Goal: Task Accomplishment & Management: Complete application form

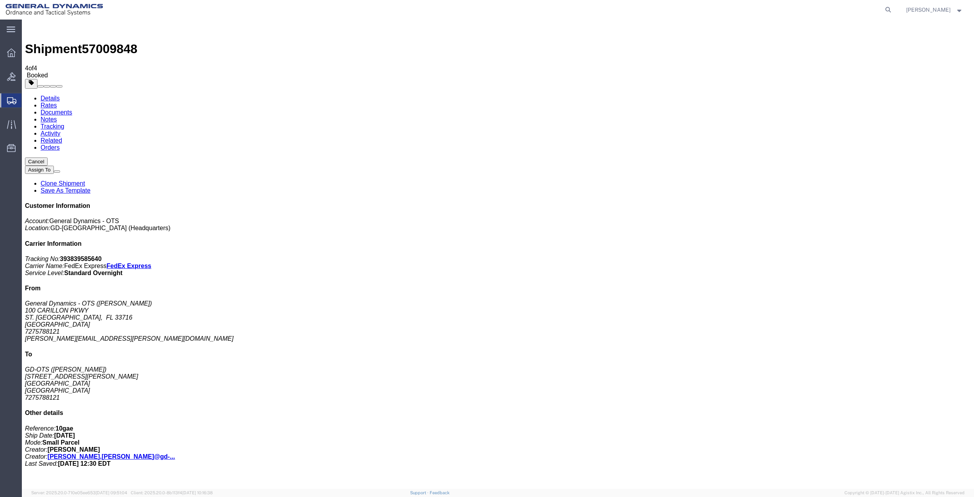
click at [0, 0] on span "Create Shipment" at bounding box center [0, 0] width 0 height 0
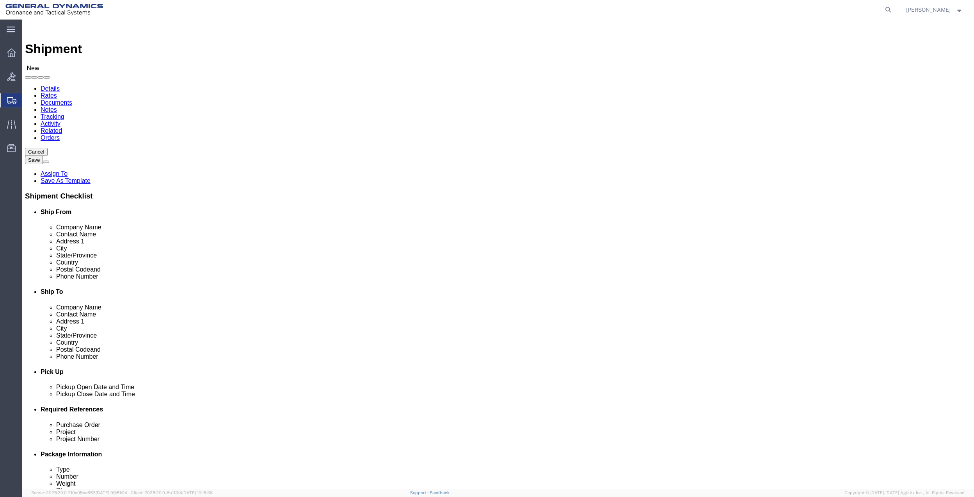
click input "text"
type input "[PERSON_NAME]"
click p "- General Dynamics - OTS - ([PERSON_NAME]) 100 CARILLON, [GEOGRAPHIC_DATA], [GE…"
select select "FL"
type input "[PERSON_NAME]"
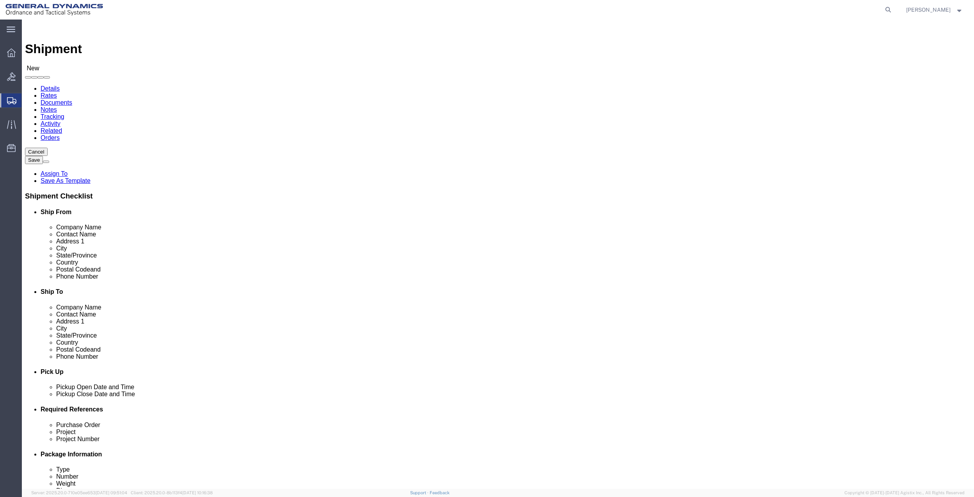
click input "text"
drag, startPoint x: 593, startPoint y: 160, endPoint x: 522, endPoint y: 159, distance: 71.1
click div "Contact Name [PERSON_NAME] [PERSON_NAME] - FAST SIGNS - ([PERSON_NAME]) [STREET…"
type input "[PERSON_NAME]"
click div "- GD OTS - ([PERSON_NAME]) [STREET_ADDRESS]"
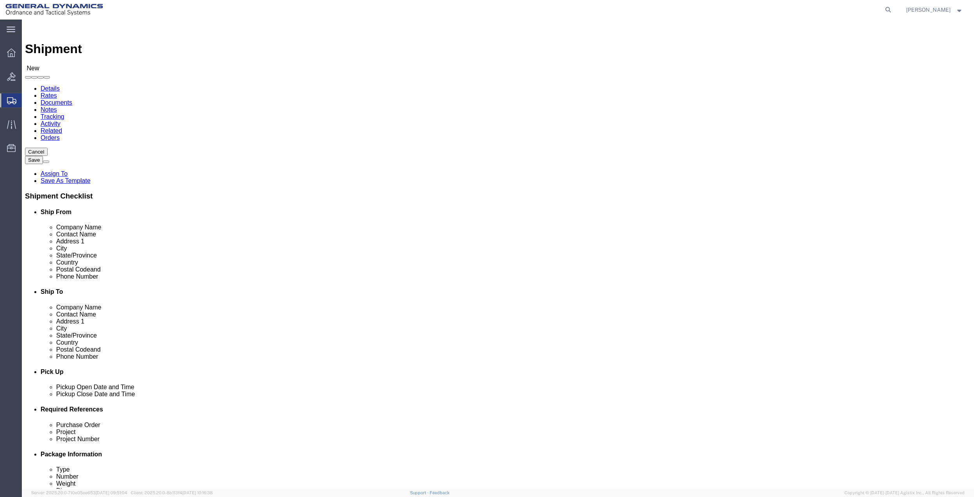
select select "FL"
drag, startPoint x: 572, startPoint y: 162, endPoint x: 525, endPoint y: 163, distance: 46.5
click div "Contact Name [PERSON_NAME] [PERSON_NAME]"
type input "[PERSON_NAME]"
click input "text"
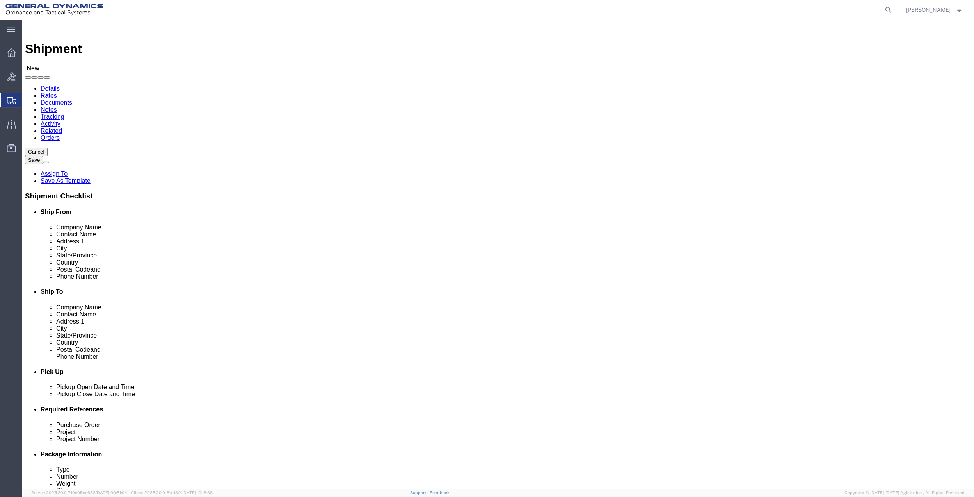
click input "text"
type input "[PHONE_NUMBER]"
click input "text"
paste input "[PHONE_NUMBER]"
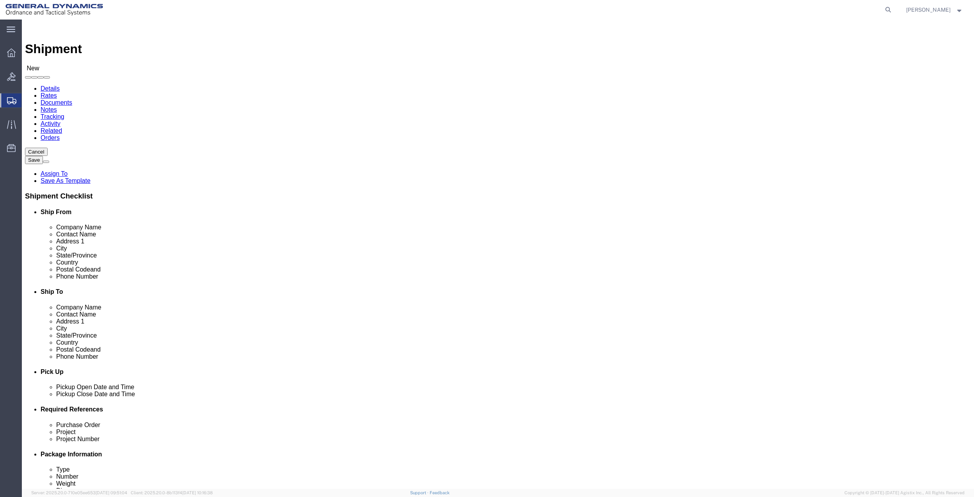
type input "[PHONE_NUMBER]"
click span
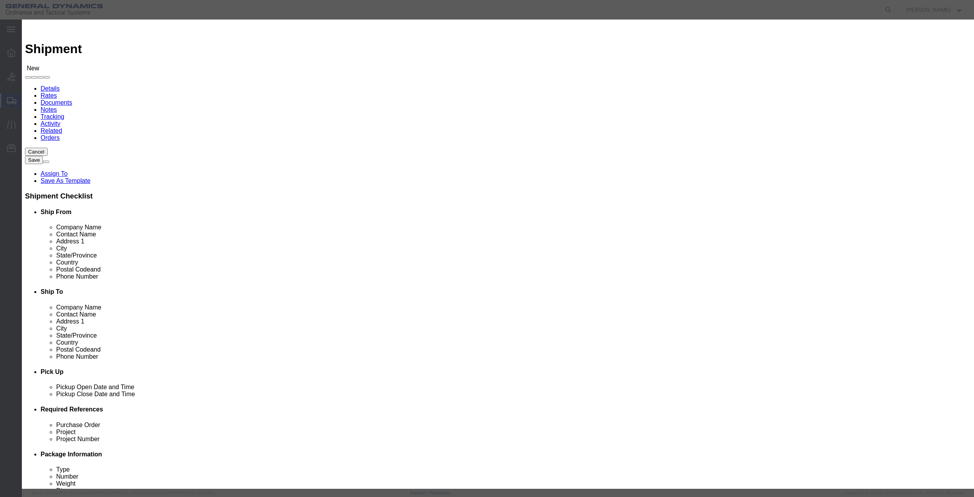
click input "checkbox"
checkbox input "true"
click button "Save"
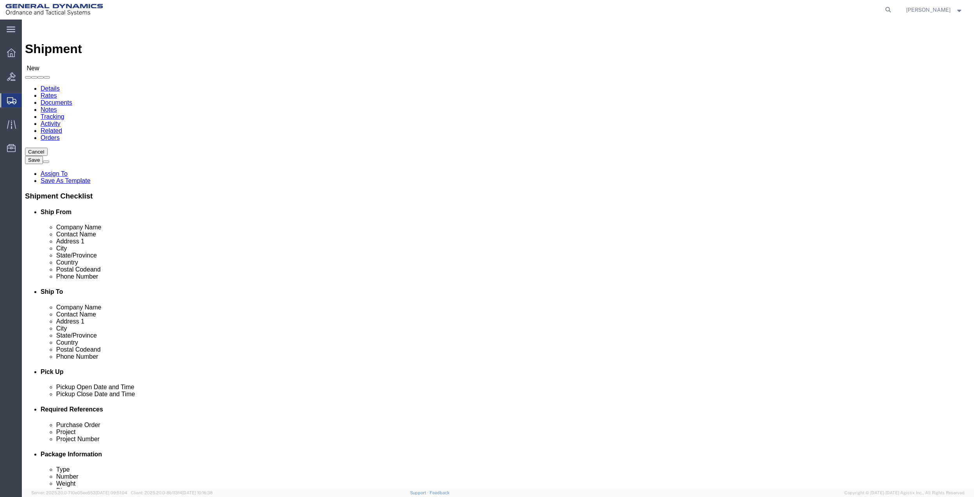
scroll to position [204, 0]
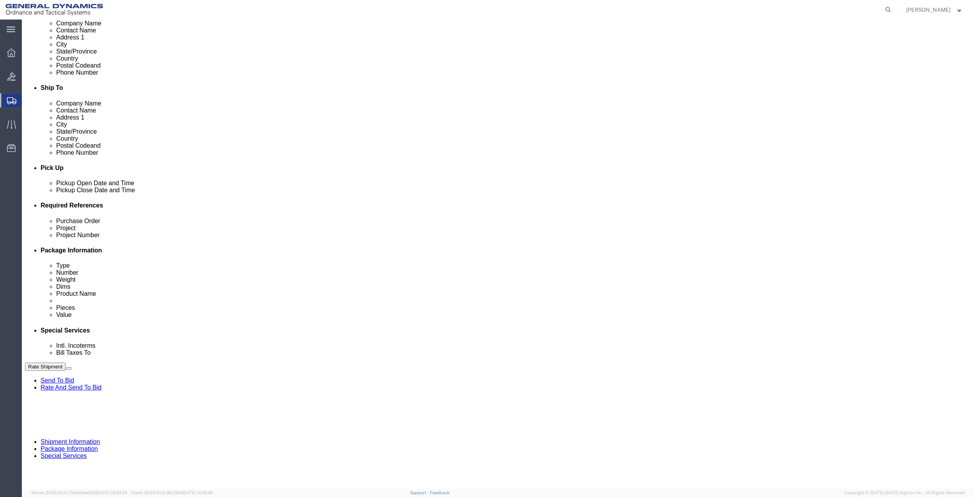
click button "Add reference"
click input "text"
type input "9402"
click input "text"
paste input "9402"
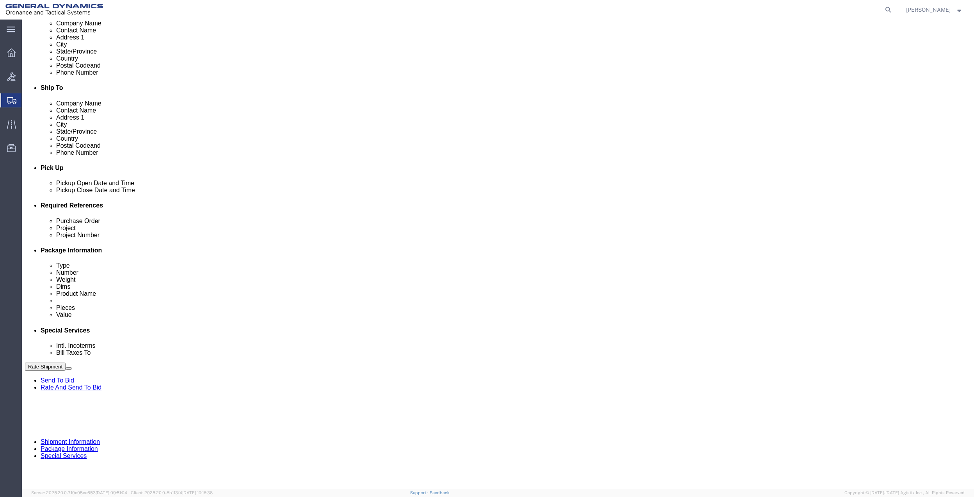
type input "9402"
click input "text"
paste input "9402"
type input "9402"
drag, startPoint x: 159, startPoint y: 293, endPoint x: 155, endPoint y: 294, distance: 4.7
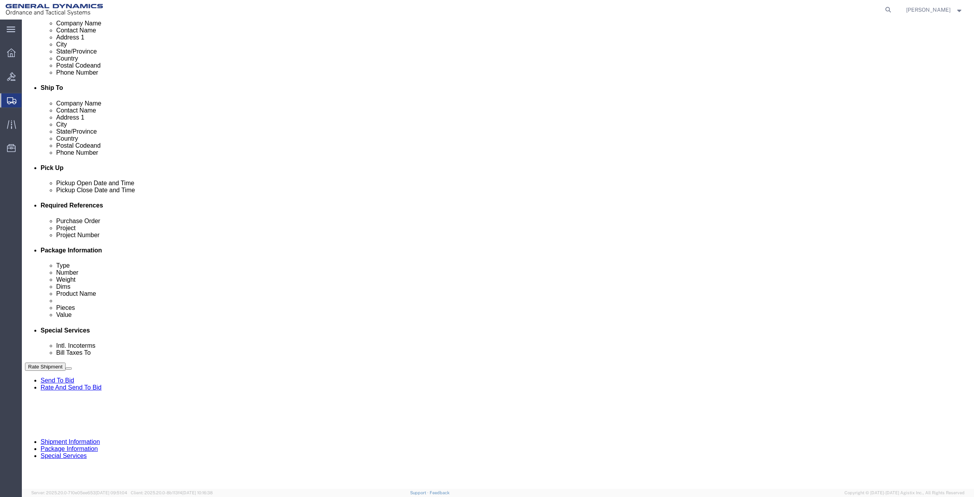
click input "text"
paste input "9402"
type input "9402"
click select "Select Account Type Activity ID Airline Appointment Number ASN Batch Request # …"
select select "DEPT"
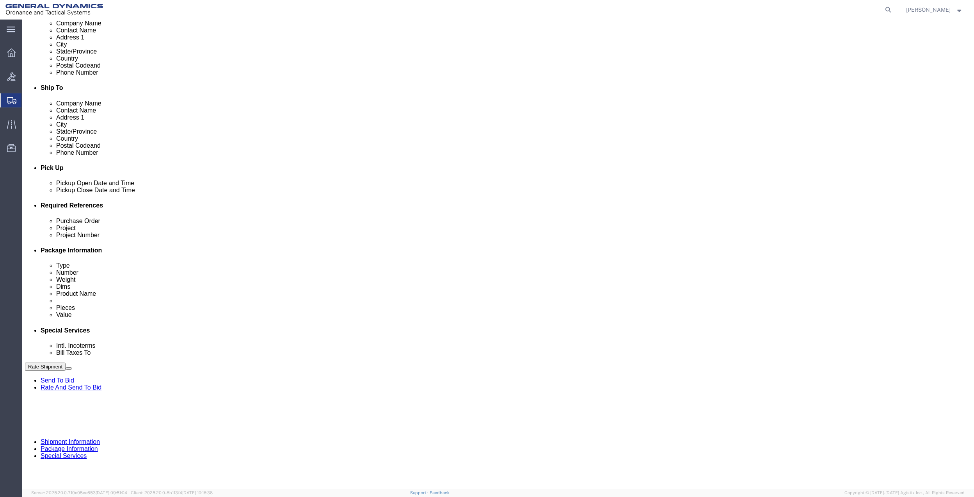
click select "Select Account Type Activity ID Airline Appointment Number ASN Batch Request # …"
click link "Package Information"
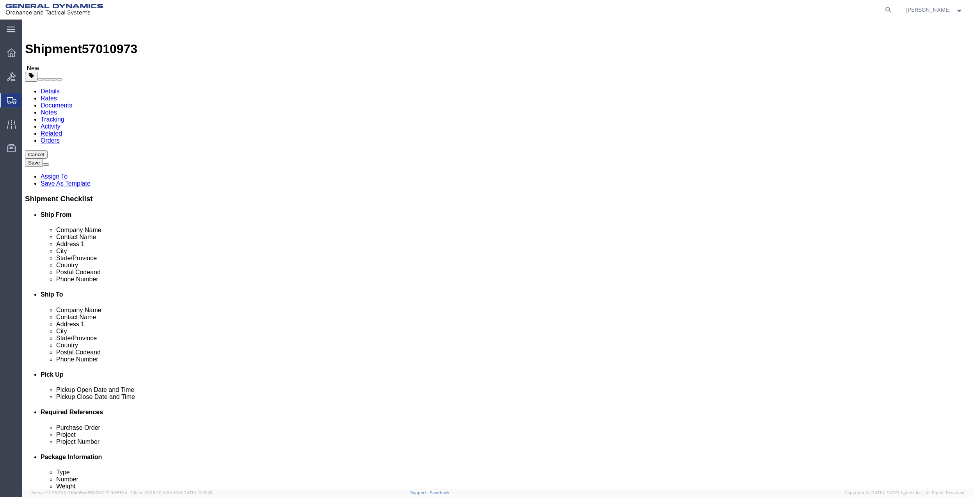
drag, startPoint x: 159, startPoint y: 137, endPoint x: 161, endPoint y: 144, distance: 7.2
click select "Select Bale(s) Basket(s) Bolt(s) Bottle(s) Buckets Bulk Bundle(s) Can(s) Cardbo…"
select select "ENV"
click select "Select Bale(s) Basket(s) Bolt(s) Bottle(s) Buckets Bulk Bundle(s) Can(s) Cardbo…"
type input "9.50"
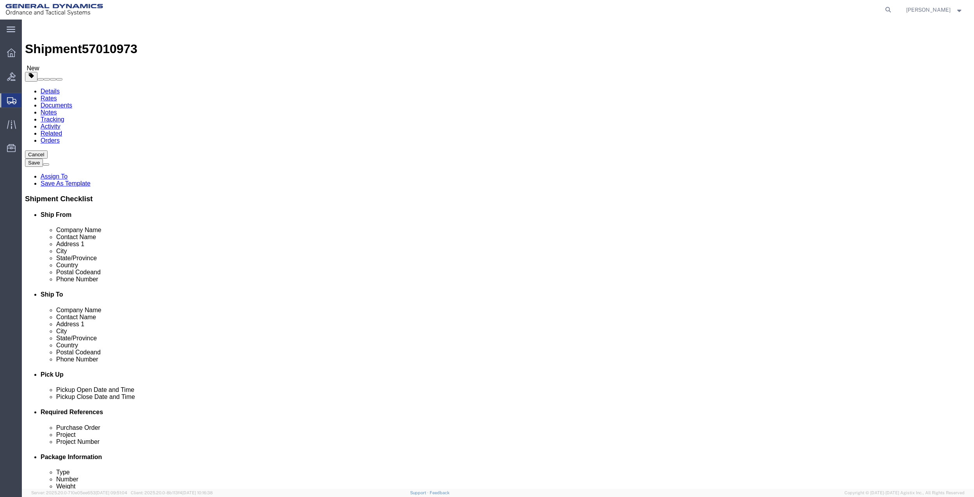
type input "12.50"
type input "0.25"
type input "1"
click link "Add Content"
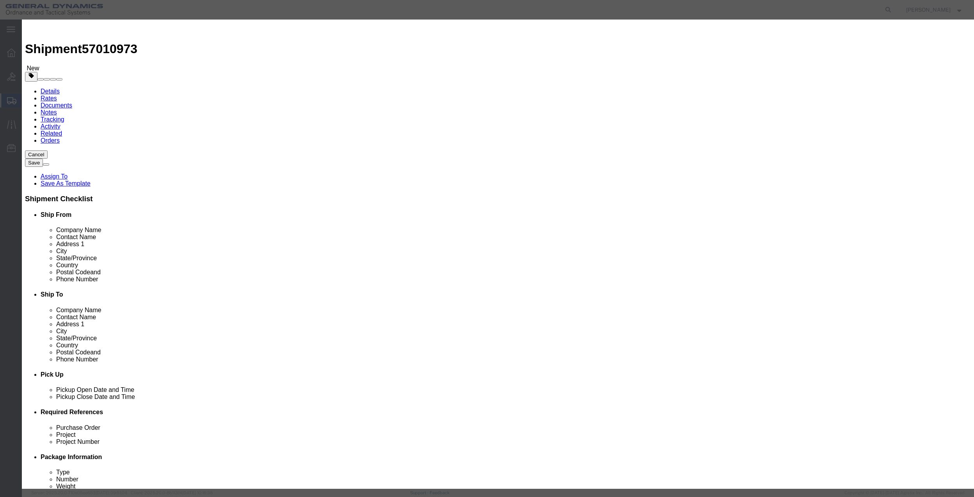
click input "text"
type input "misc"
type input "100"
click input "0"
type input "01"
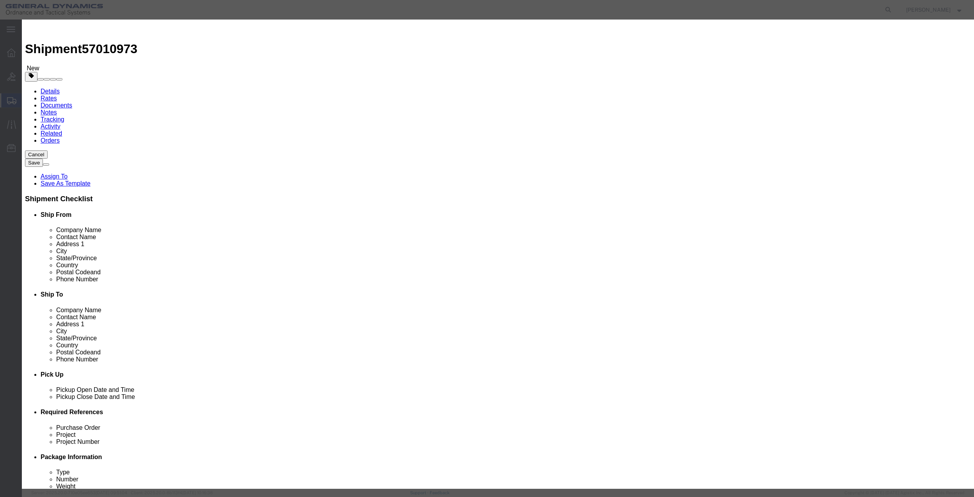
click select "Select 50 55 60 65 70 85 92.5 100 125 175 250 300 400"
select select "70"
click select "Select 50 55 60 65 70 85 92.5 100 125 175 250 300 400"
click button "Save & Close"
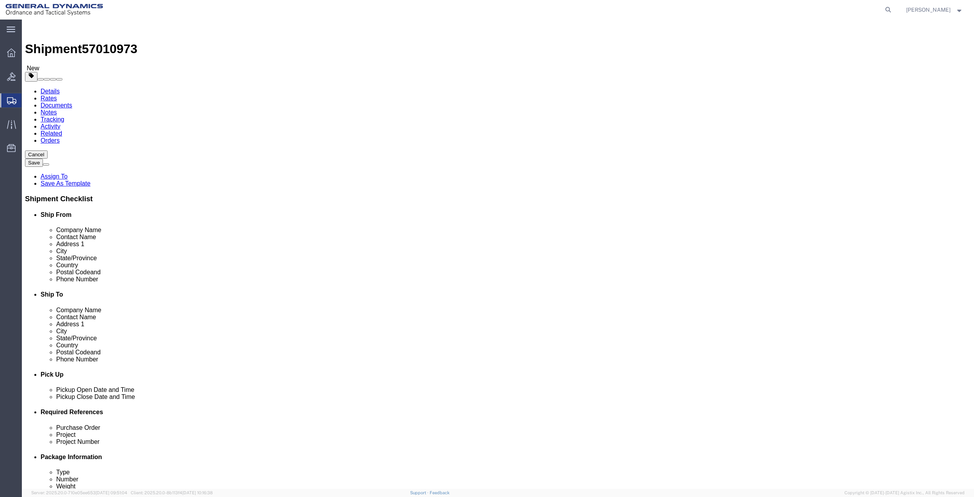
click link "Special Services"
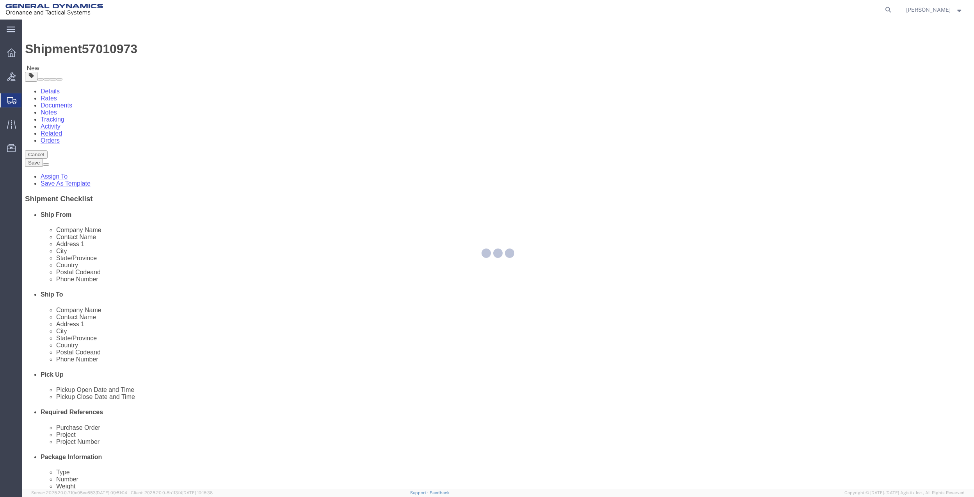
select select
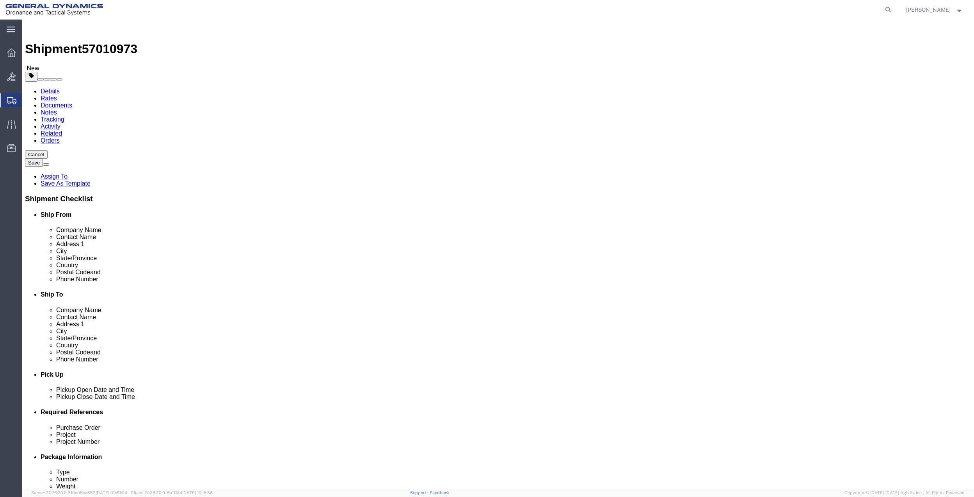
click link "Shipment Information"
click link "Special Services"
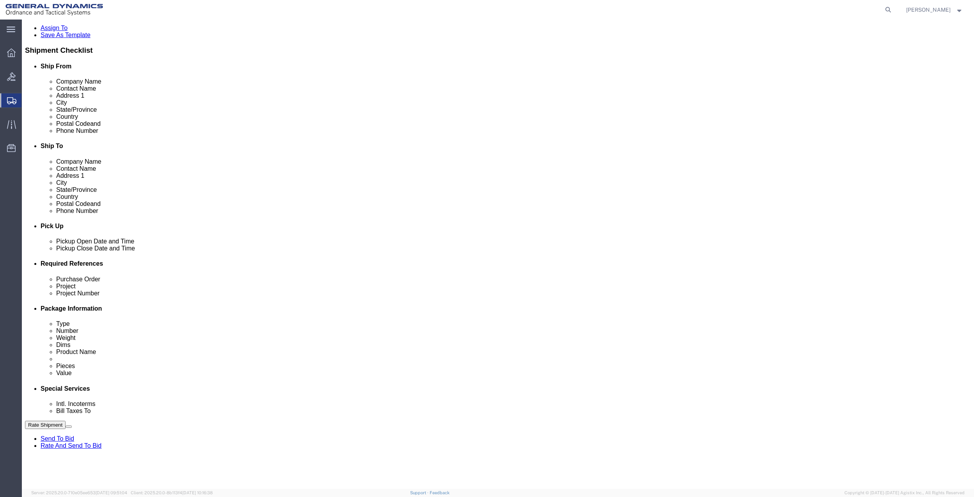
scroll to position [156, 0]
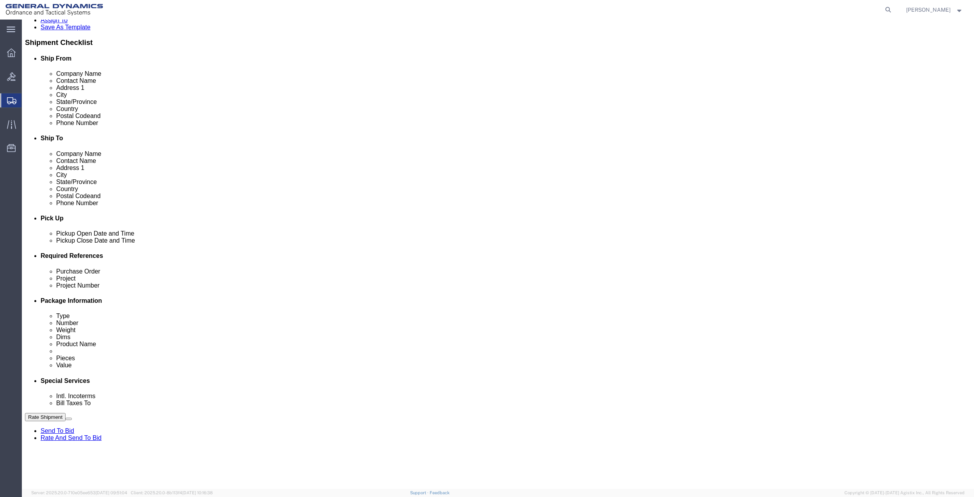
click select "Select Buyer Cost Center Department Operations Number Order Number Sales Person"
select select "DEPARTMENT"
click select "Select Buyer Cost Center Department Operations Number Order Number Sales Person"
click select "Select [GEOGRAPHIC_DATA] [GEOGRAPHIC_DATA] [GEOGRAPHIC_DATA] [GEOGRAPHIC_DATA] …"
select select "1763983"
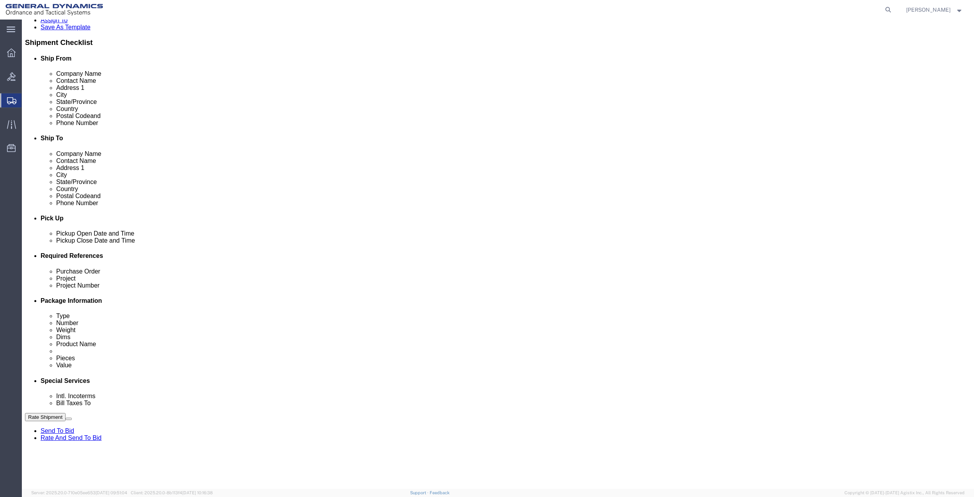
click select "Select [GEOGRAPHIC_DATA] [GEOGRAPHIC_DATA] [GEOGRAPHIC_DATA] [GEOGRAPHIC_DATA] …"
click select "Select 10AFM 10GAG 10GAH 10GFL 10GFO 10GIE 10GIS 30MABS St [PERSON_NAME] Program"
select select "214681"
click select "Select 10AFM 10GAG 10GAH 10GFL 10GFO 10GIE 10GIS 30MABS St [PERSON_NAME] Program"
click input "General Dynamics OTS % Data2Logistics"
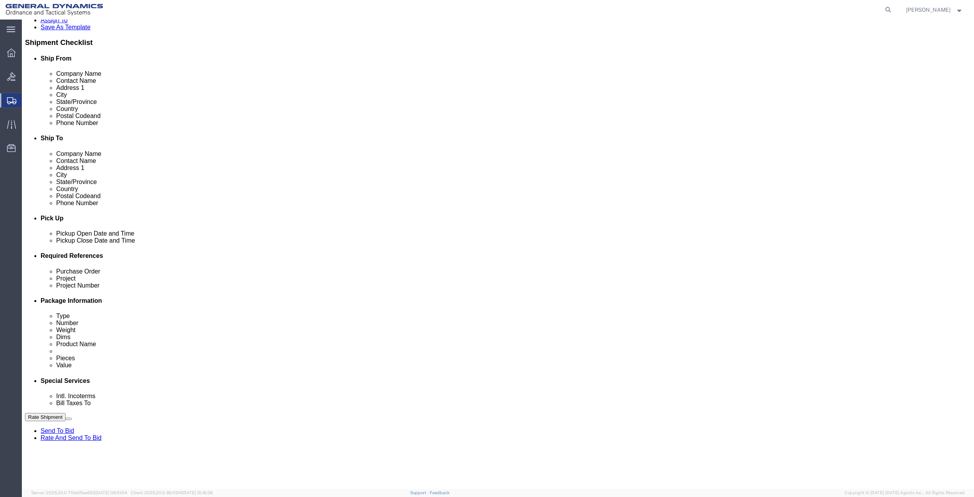
click input "General Dynamics OTS % Data2Logistics"
click p "- GEDOTS %DATA 2 LOGISTICS - (GEDOTS %DATA 2 LOGISTICS) [GEOGRAPHIC_DATA][PERSO…"
type input "GEDOTS %DATA 2 LOGISTICS"
type input "PO BOX 61050"
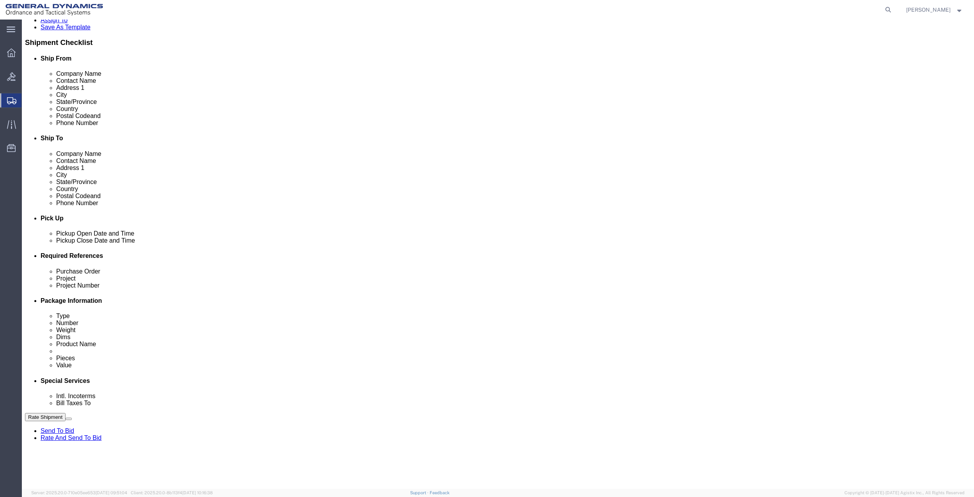
type input "GEDOTS %DATA 2 LOGISTICS"
type input "FORT [PERSON_NAME]"
type input "33906"
select select "FL"
type input "GEDOTS %DATA 2 LOGISTICS"
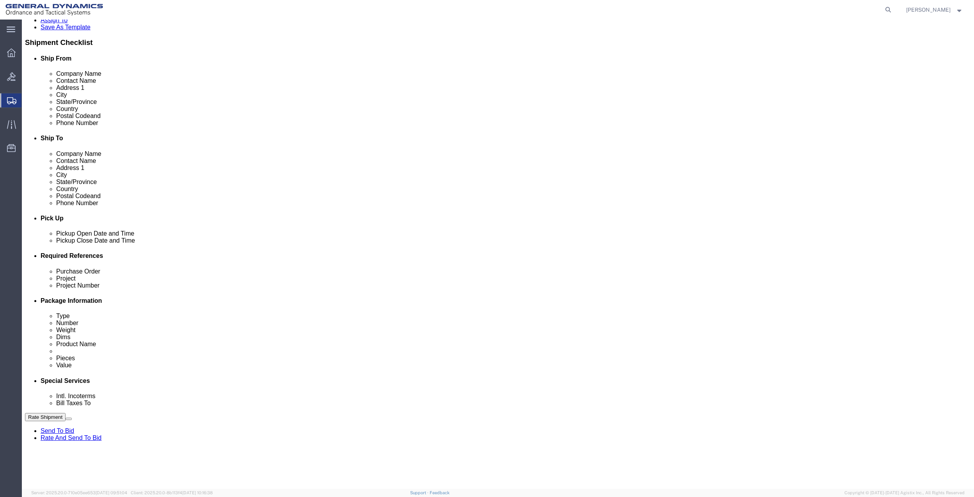
click button "Rate Shipment"
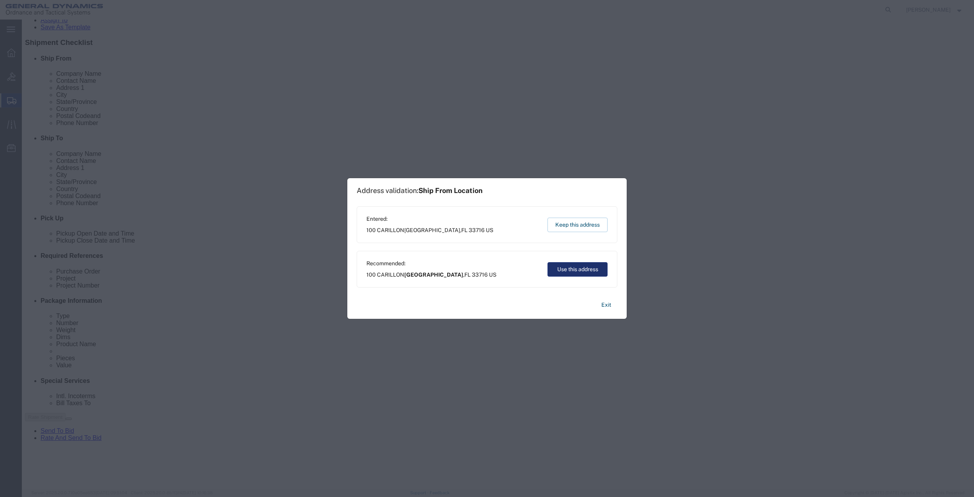
click at [592, 269] on button "Use this address" at bounding box center [578, 269] width 60 height 14
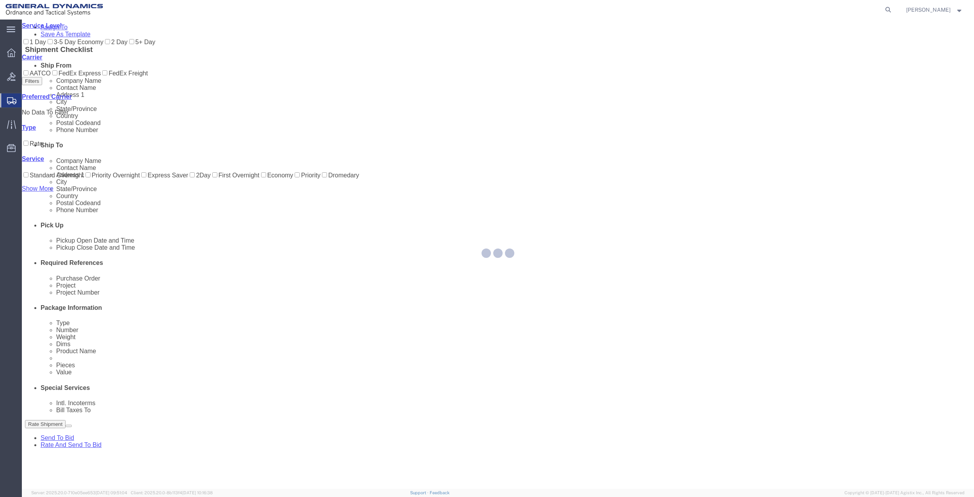
scroll to position [0, 0]
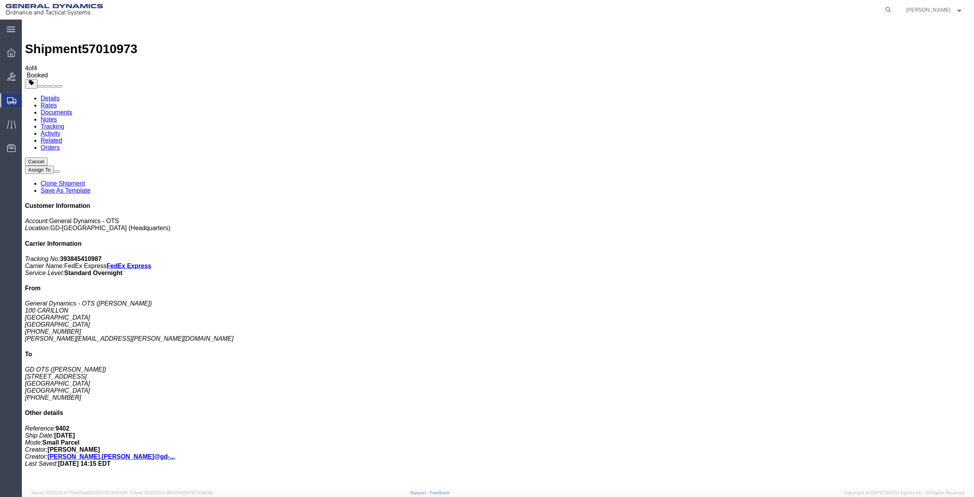
click at [0, 0] on span "Create Shipment" at bounding box center [0, 0] width 0 height 0
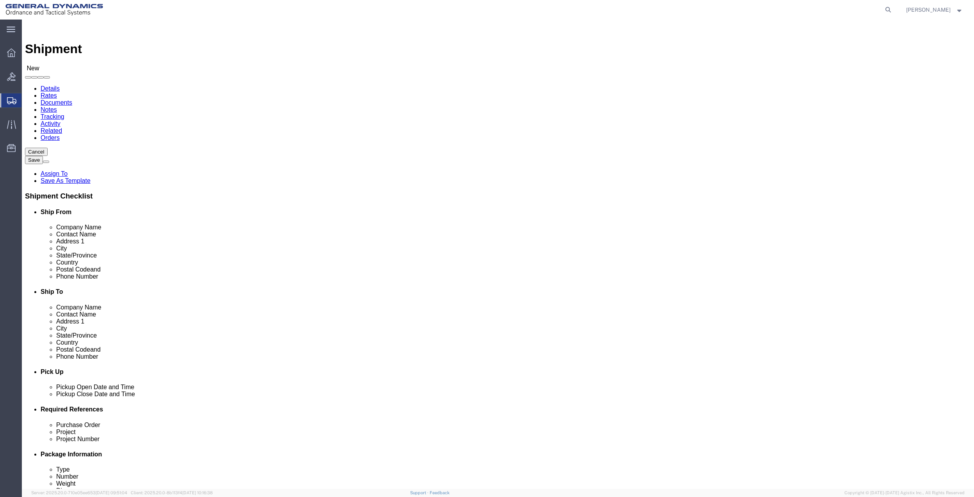
click input "text"
type input "[PERSON_NAME]"
click p "- General Dynamics - OTS - ([PERSON_NAME]) 100 CARILLON, [GEOGRAPHIC_DATA], [GE…"
select select "FL"
type input "[PERSON_NAME]"
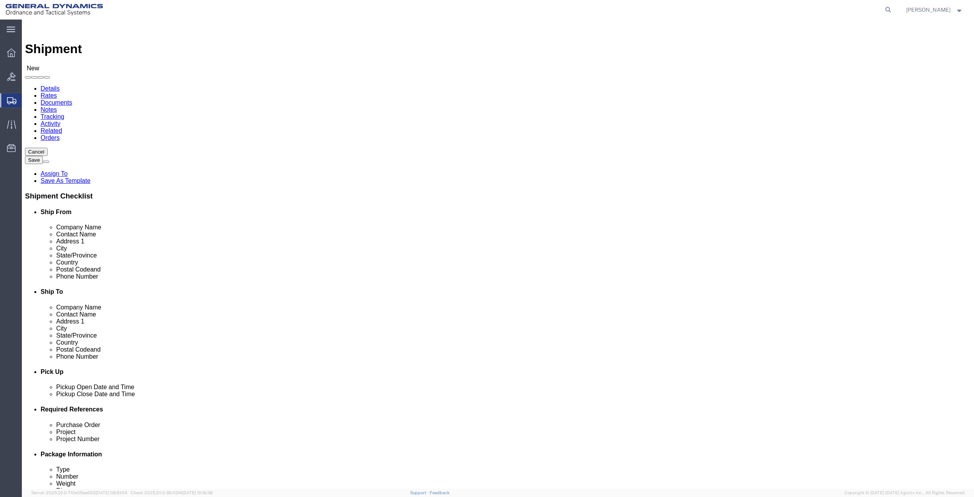
click input "text"
type input "[PERSON_NAME]"
click div "Location Select Select My Profile Location GD-OTS [GEOGRAPHIC_DATA] (Commerce) …"
click input "text"
type input "BOTH"
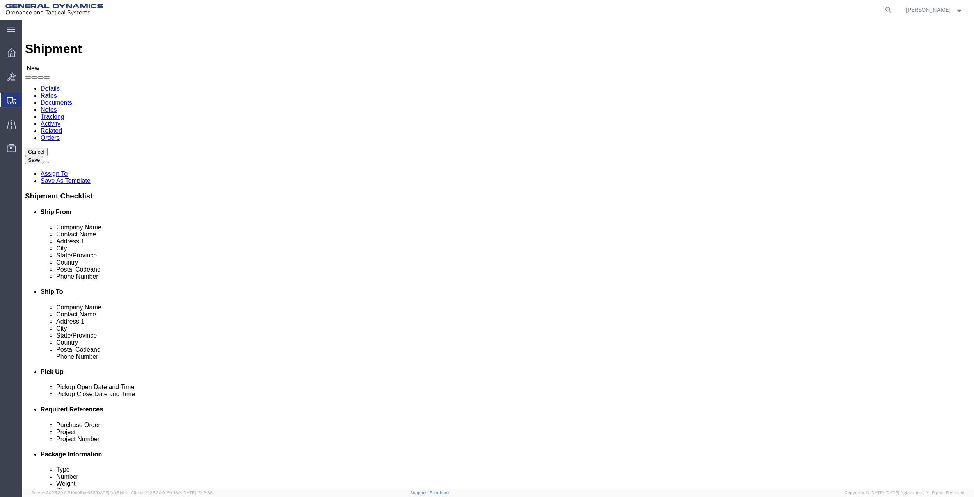
click p "- GD OTS - ([PERSON_NAME] / [PERSON_NAME]) [STREET_ADDRESS]"
select select "WA"
type input "Bothell"
click input "[PERSON_NAME]"
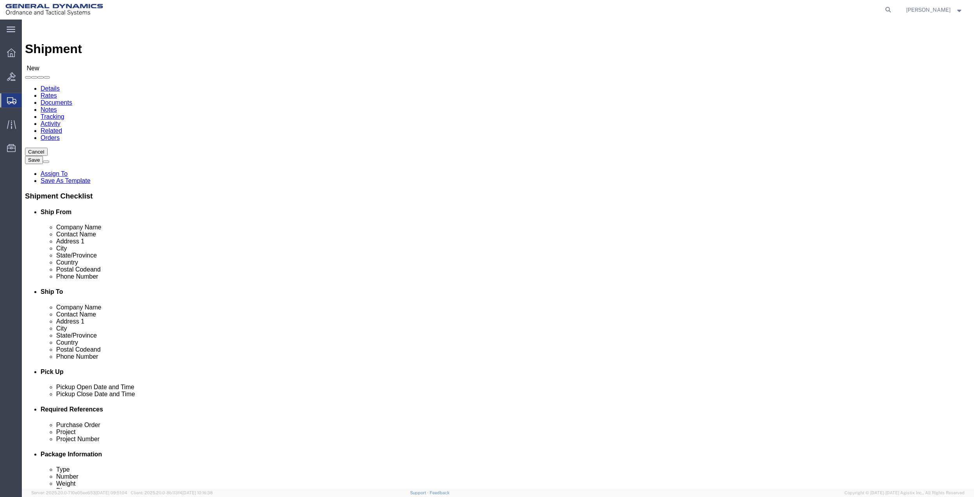
click input "[PERSON_NAME]"
type input "[PERSON_NAME]"
click input "text"
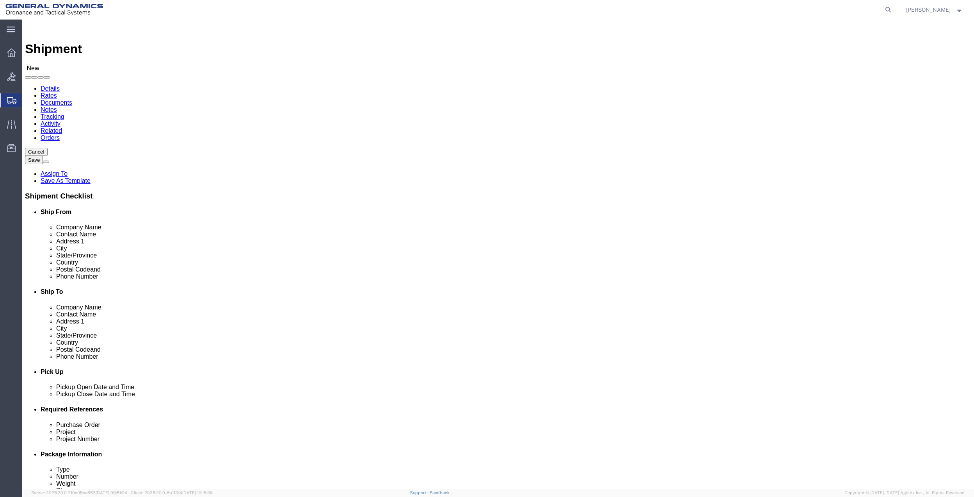
type input "[PHONE_NUMBER]"
click input "text"
paste input "[PHONE_NUMBER]"
type input "[PHONE_NUMBER]"
click input "text"
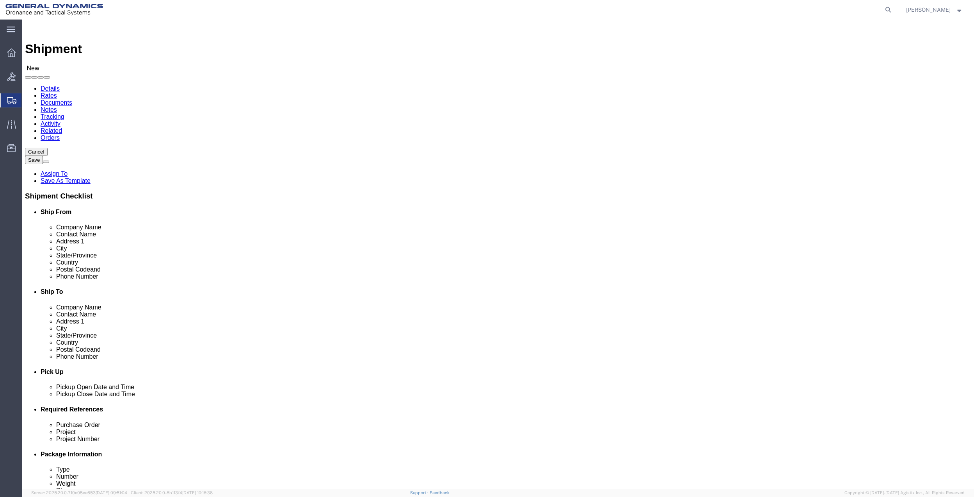
type input "SUITE 200"
click span
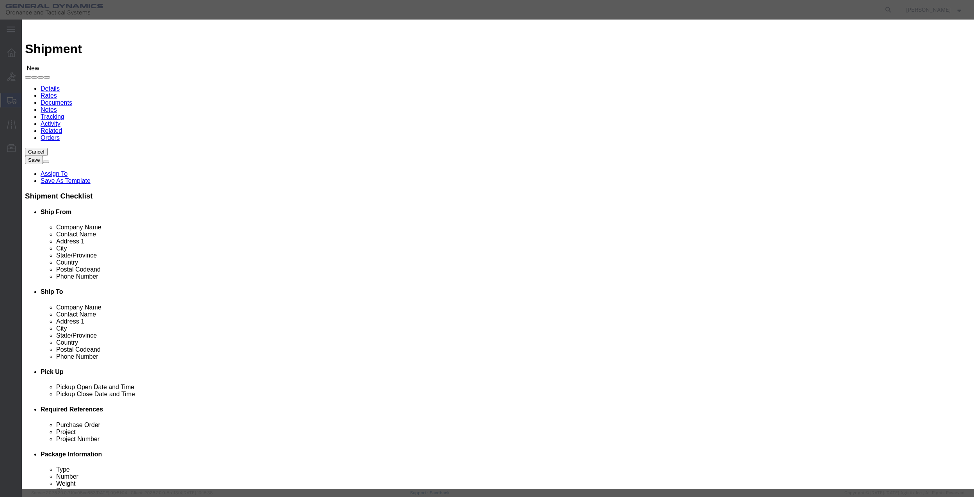
click input "checkbox"
checkbox input "true"
click button "Save"
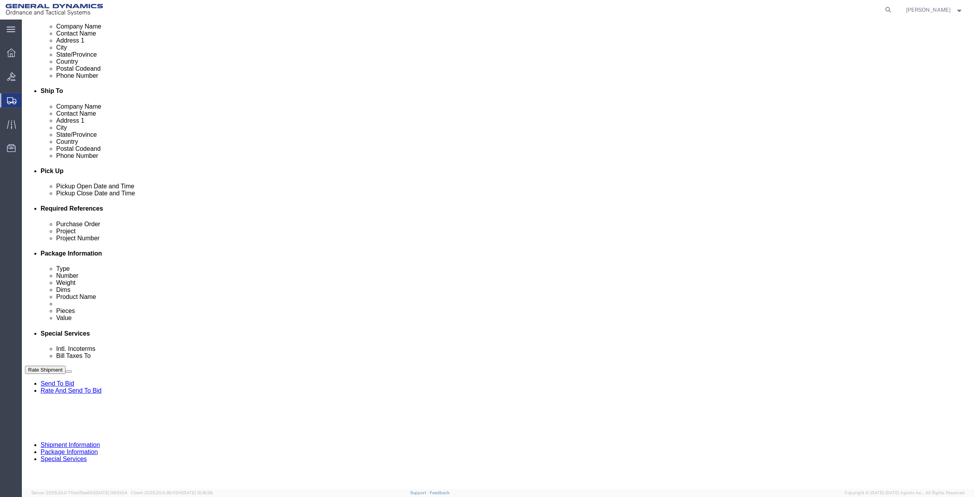
scroll to position [204, 0]
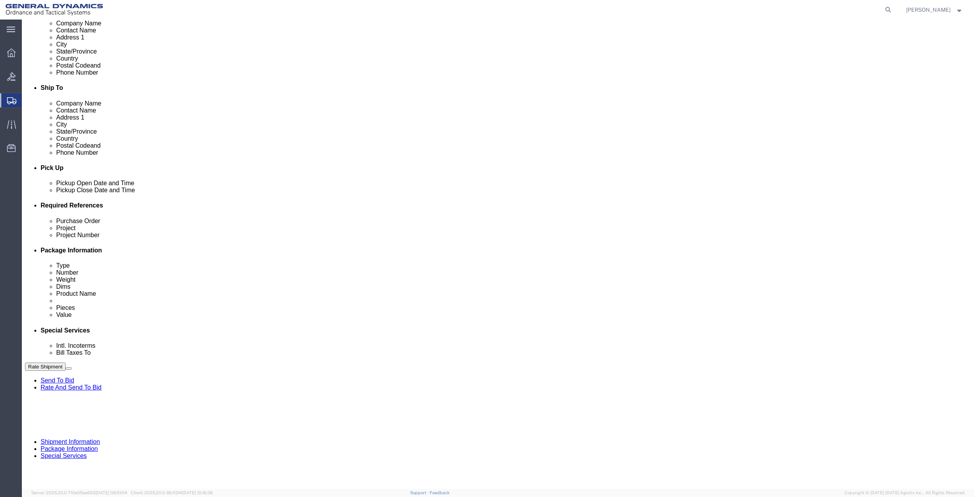
click button "Add reference"
click input "text"
type input "9402"
click input "text"
paste input "9402"
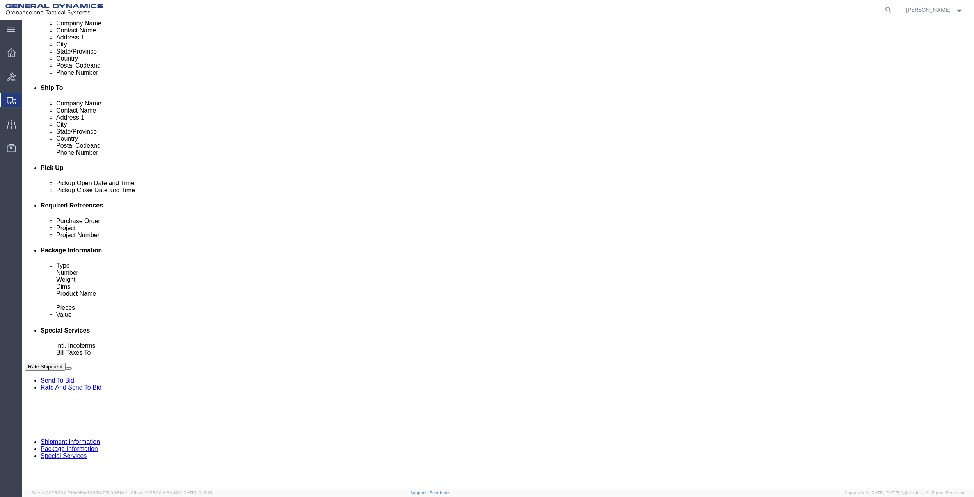
type input "9402"
click input "text"
paste input "9402"
type input "9402"
drag, startPoint x: 166, startPoint y: 296, endPoint x: 147, endPoint y: 294, distance: 18.8
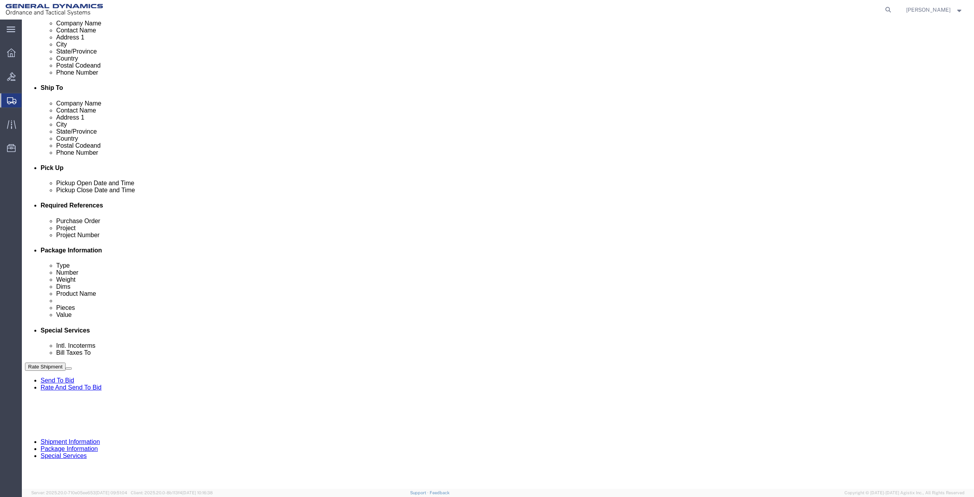
click input "text"
paste input "9402"
type input "9402"
click select "Select Account Type Activity ID Airline Appointment Number ASN Batch Request # …"
select select "DEPT"
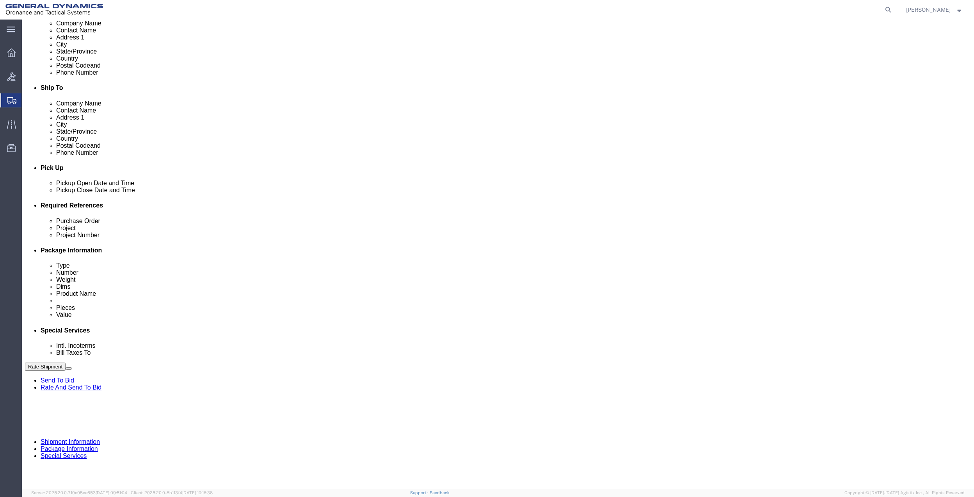
click select "Select Account Type Activity ID Airline Appointment Number ASN Batch Request # …"
click icon
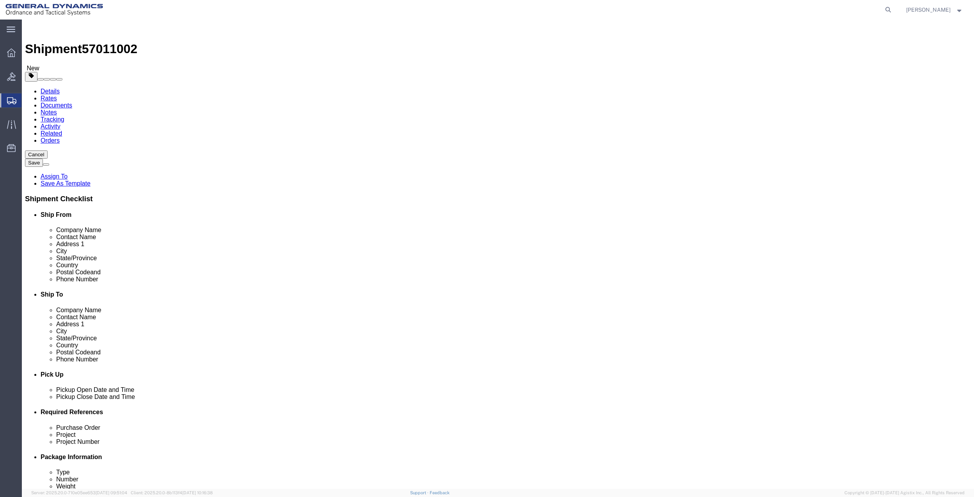
click select "Select Bale(s) Basket(s) Bolt(s) Bottle(s) Buckets Bulk Bundle(s) Can(s) Cardbo…"
click div "Please fix the following errors Ship From Location Location My Profile Location…"
click select "Select Bale(s) Basket(s) Bolt(s) Bottle(s) Buckets Bulk Bundle(s) Can(s) Cardbo…"
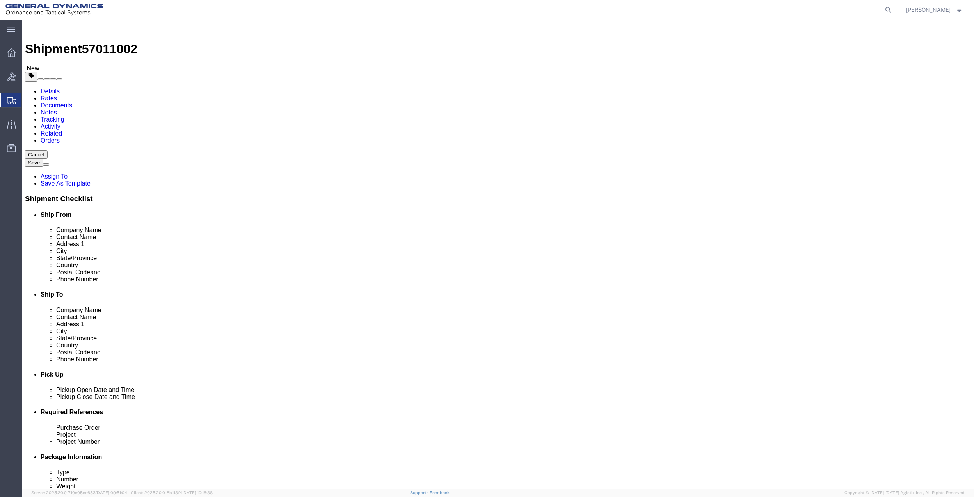
select select "ENV"
click select "Select Bale(s) Basket(s) Bolt(s) Bottle(s) Buckets Bulk Bundle(s) Can(s) Cardbo…"
type input "9.50"
type input "12.50"
type input "0.25"
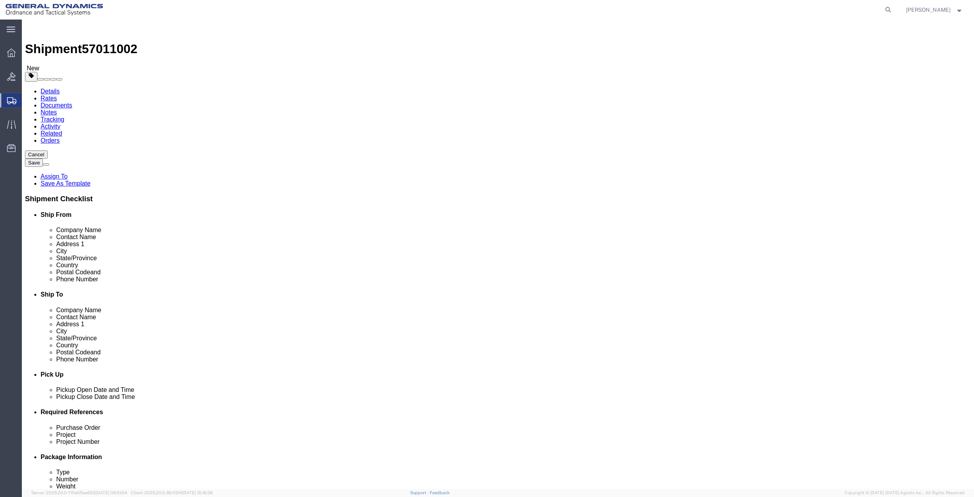
type input "1"
click link "Add Content"
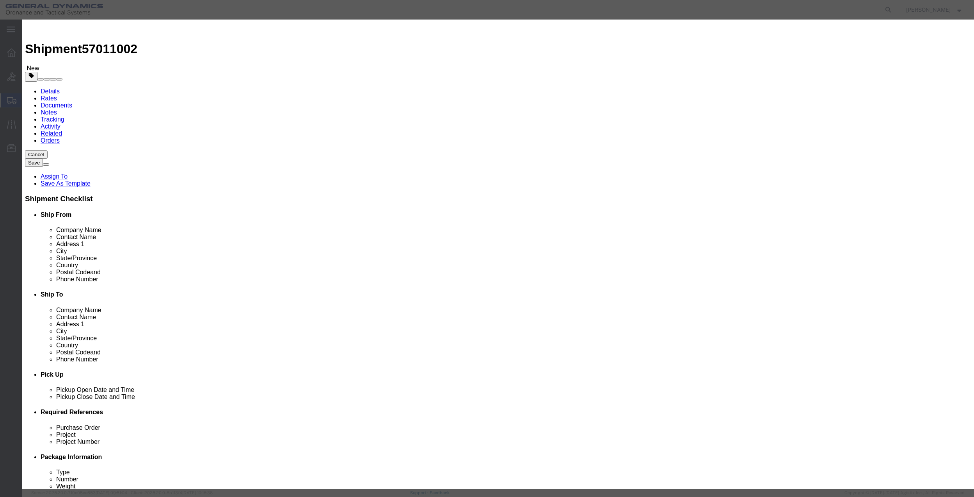
click input "text"
type input "misc"
type input "100"
click input "0"
type input "01"
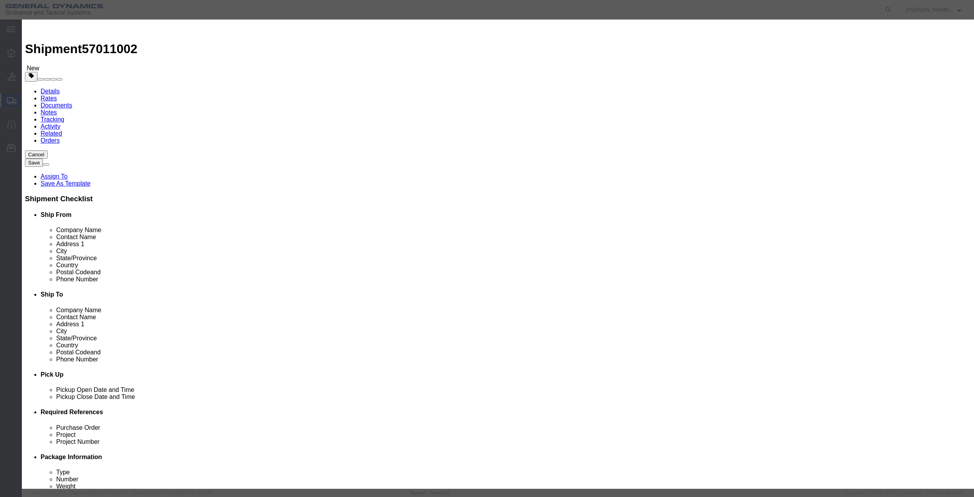
click select "Select 50 55 60 65 70 85 92.5 100 125 175 250 300 400"
select select "70"
click select "Select 50 55 60 65 70 85 92.5 100 125 175 250 300 400"
click button "Save & Close"
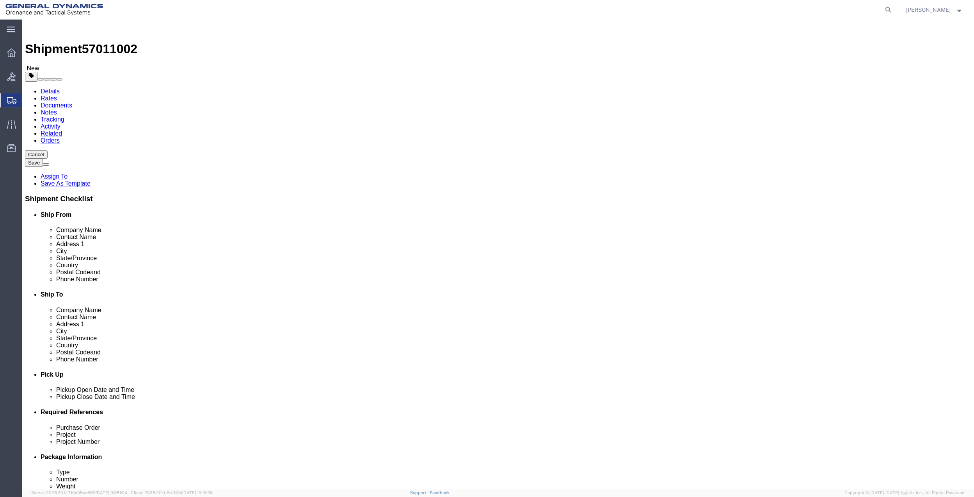
click icon
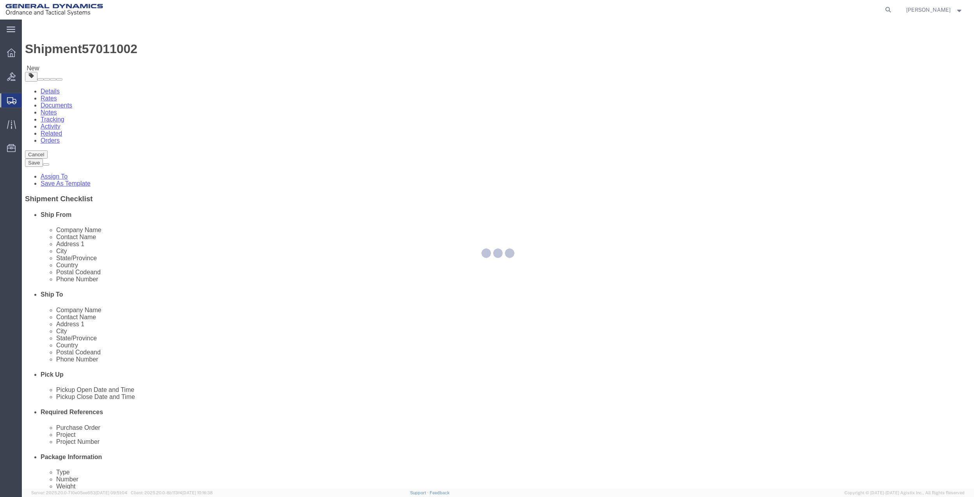
select select
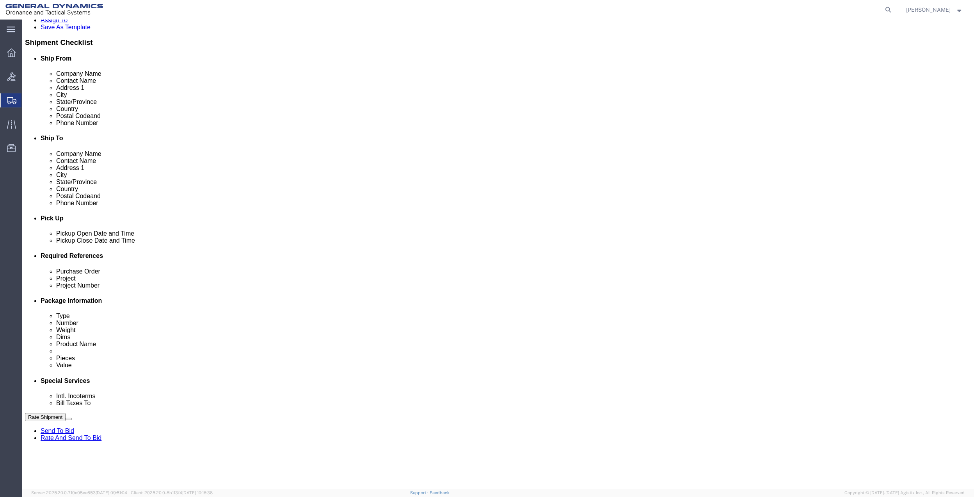
scroll to position [260, 0]
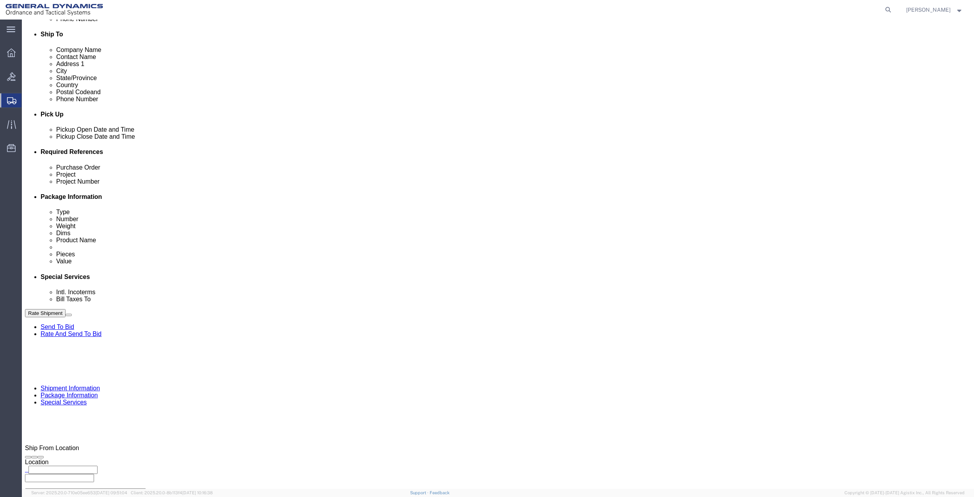
click select "Select Buyer Cost Center Department Operations Number Order Number Sales Person"
select select "DEPARTMENT"
click select "Select Buyer Cost Center Department Operations Number Order Number Sales Person"
click select "Select [GEOGRAPHIC_DATA] [GEOGRAPHIC_DATA] [GEOGRAPHIC_DATA] [GEOGRAPHIC_DATA] …"
select select "1763983"
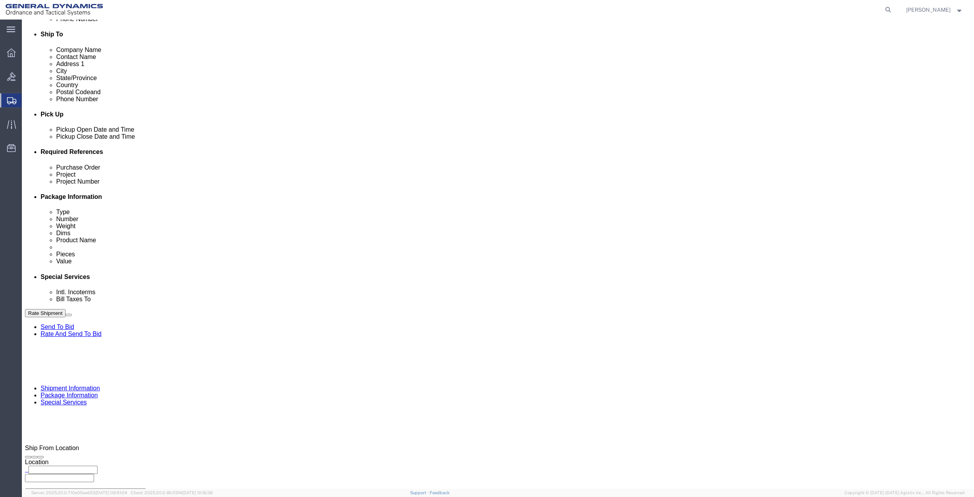
click select "Select [GEOGRAPHIC_DATA] [GEOGRAPHIC_DATA] [GEOGRAPHIC_DATA] [GEOGRAPHIC_DATA] …"
drag, startPoint x: 657, startPoint y: 190, endPoint x: 656, endPoint y: 194, distance: 4.5
click select "Select 10AFM 10GAG 10GAH 10GFL 10GFO 10GIE 10GIS 30MABS St [PERSON_NAME] Program"
select select "214681"
click select "Select 10AFM 10GAG 10GAH 10GFL 10GFO 10GIE 10GIS 30MABS St [PERSON_NAME] Program"
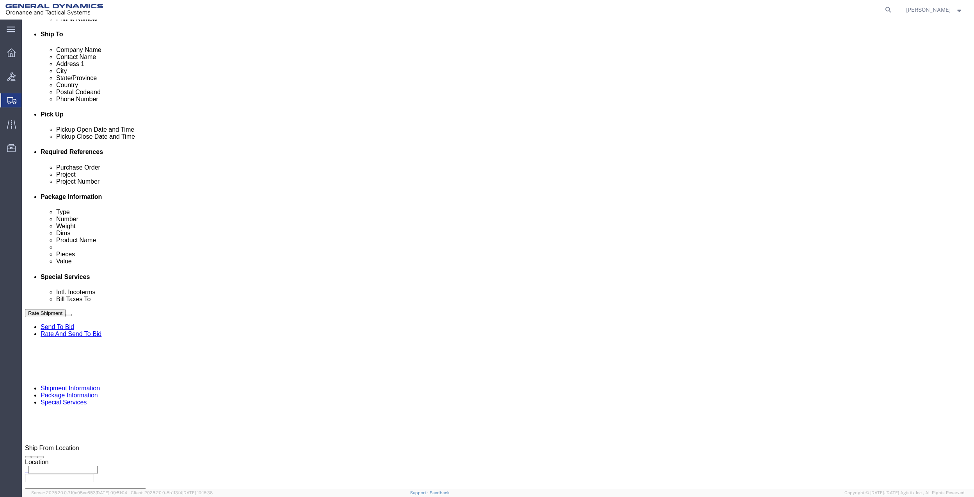
click input "General Dynamics OTS % Data2Logistics"
click p "- GEDOTS %DATA 2 LOGISTICS - (GEDOTS %DATA 2 LOGISTICS) [GEOGRAPHIC_DATA][PERSO…"
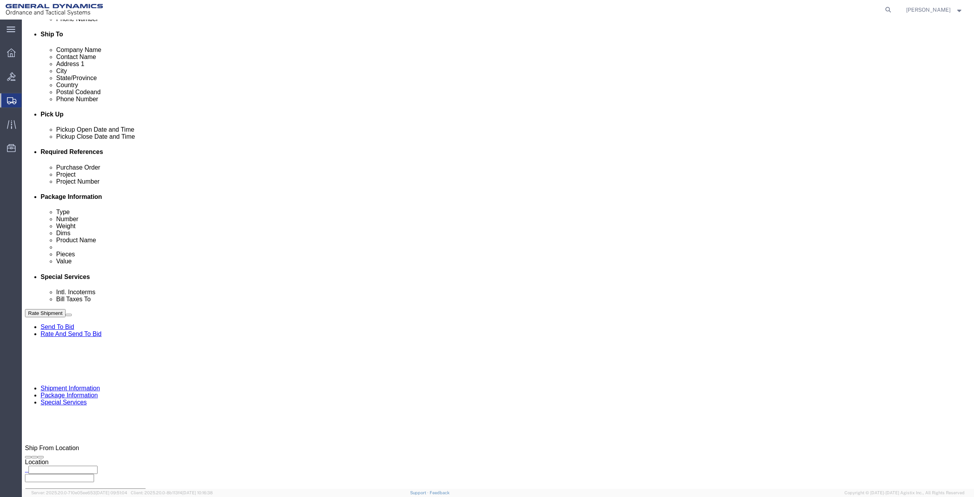
type input "GEDOTS %DATA 2 LOGISTICS"
type input "PO BOX 61050"
type input "GEDOTS %DATA 2 LOGISTICS"
type input "FORT [PERSON_NAME]"
type input "33906"
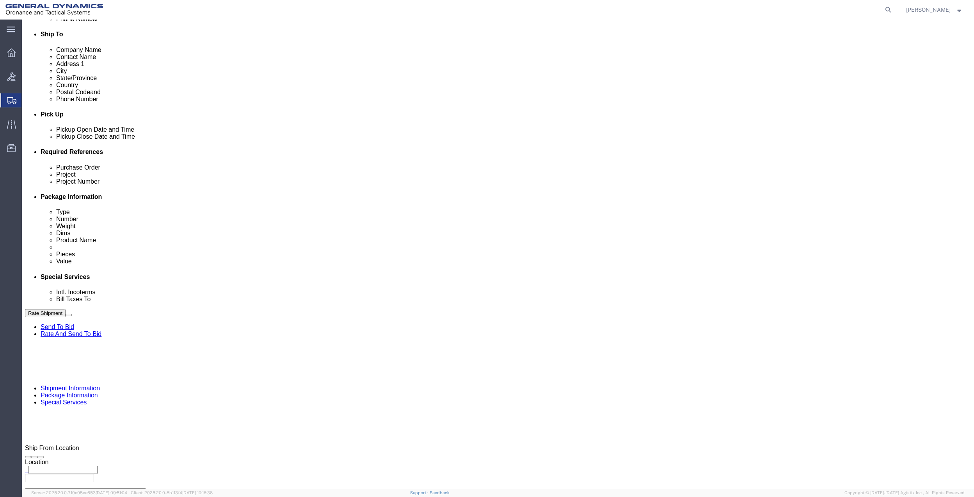
select select "FL"
type input "GEDOTS %DATA 2 LOGISTICS"
click button "Rate Shipment"
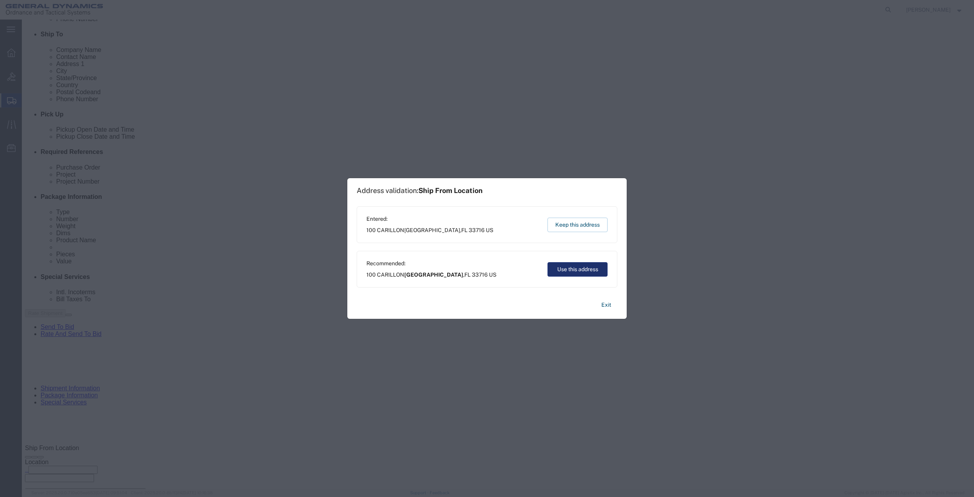
click at [606, 272] on button "Use this address" at bounding box center [578, 269] width 60 height 14
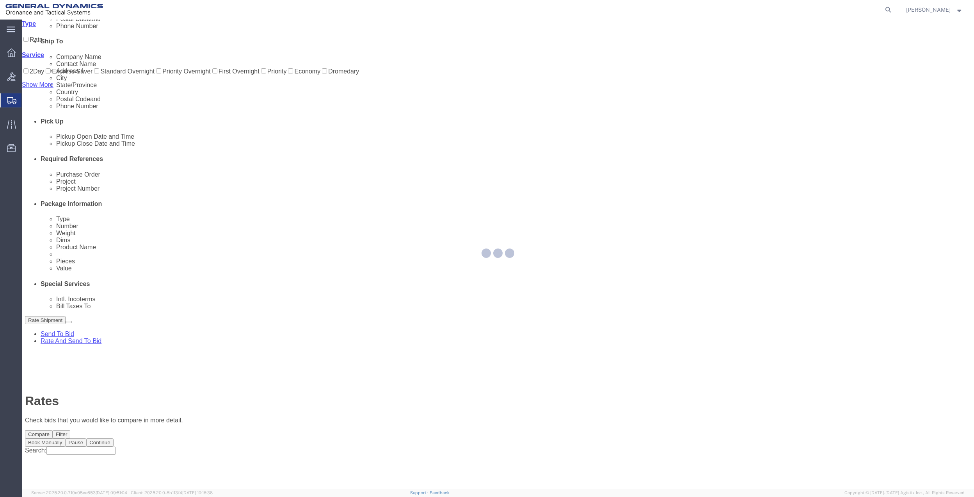
scroll to position [0, 0]
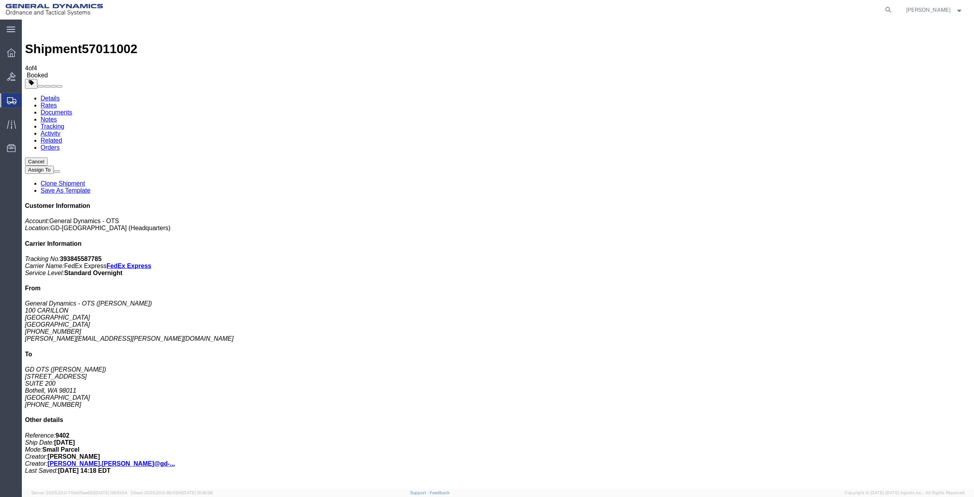
drag, startPoint x: 121, startPoint y: 155, endPoint x: 458, endPoint y: 164, distance: 337.4
click at [0, 0] on span "Create Shipment" at bounding box center [0, 0] width 0 height 0
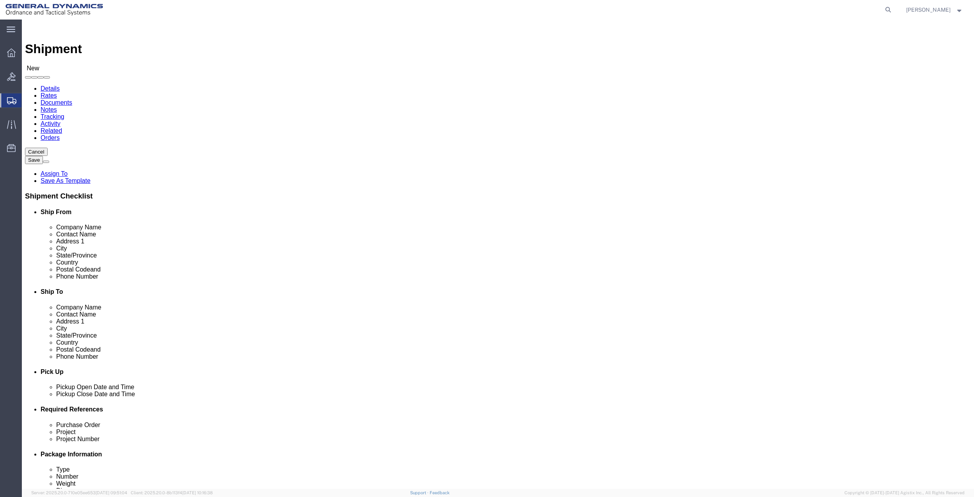
click input "text"
type input "[PERSON_NAME]"
click p "- General Dynamics - OTS - ([PERSON_NAME]) 100 CARILLON, [GEOGRAPHIC_DATA], [GE…"
select select "FL"
type input "[PERSON_NAME]"
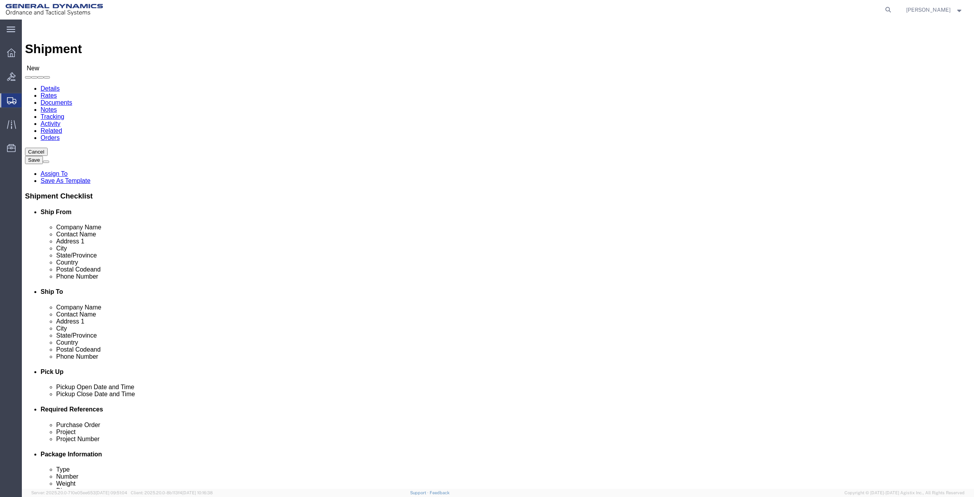
click input "text"
type input "[PERSON_NAME]"
click input "text"
type input "HEATH"
type input "TEX"
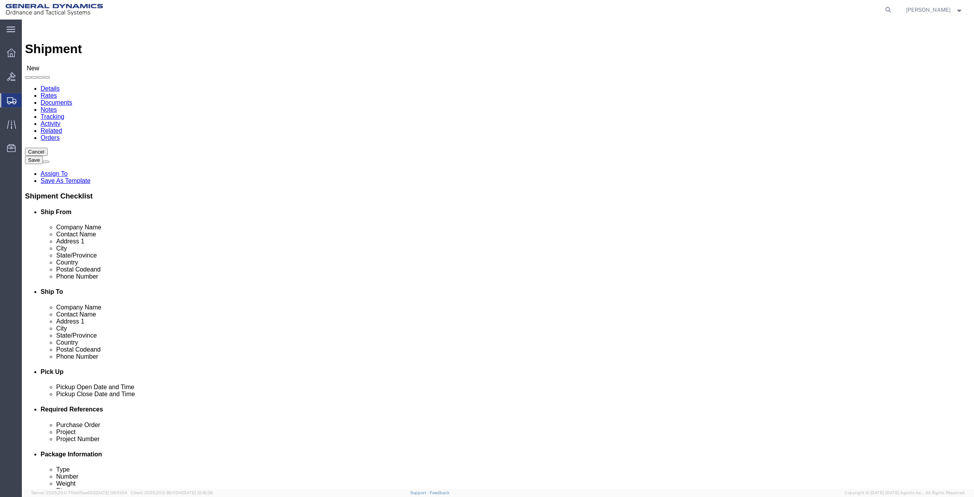
click input "Postal Code"
type input "75126"
click input "text"
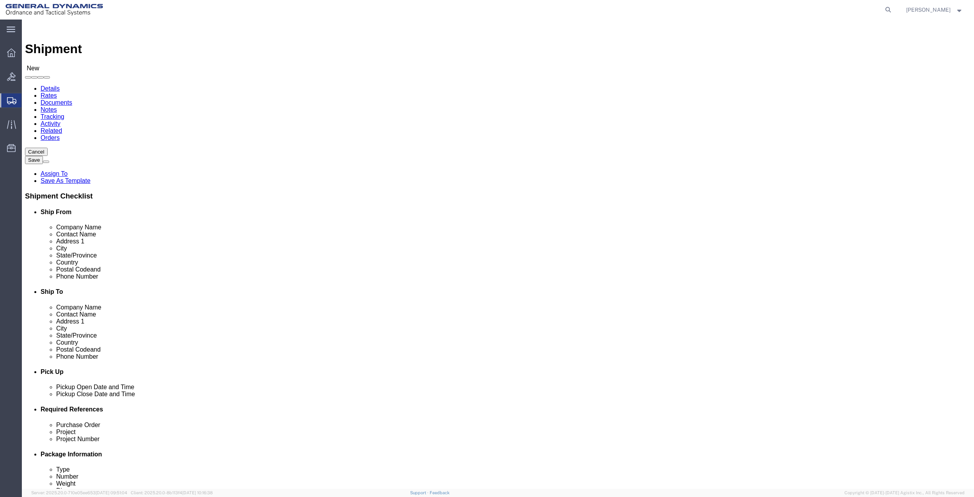
type input "[PHONE_NUMBER]"
click input "text"
paste input "[PHONE_NUMBER]"
type input "[PHONE_NUMBER]"
click input "text"
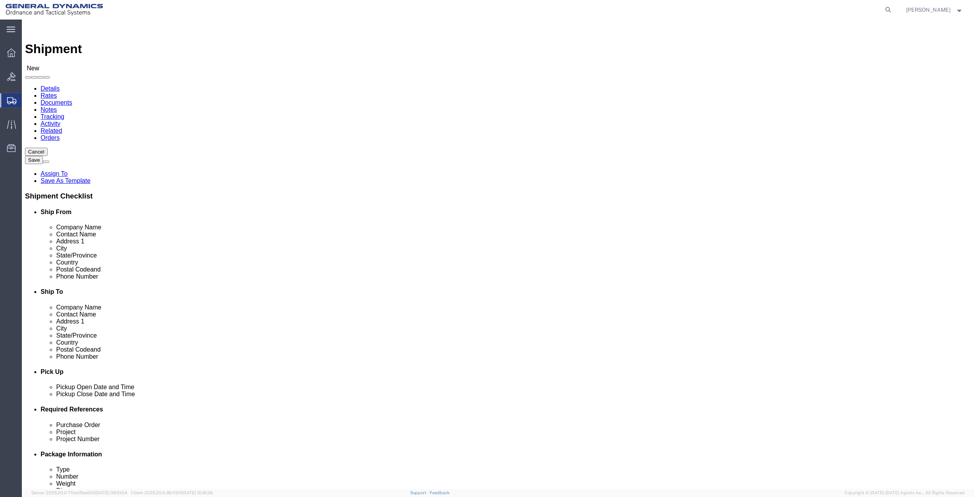
type input "3013 LANDMARK PL"
click input "[PERSON_NAME]"
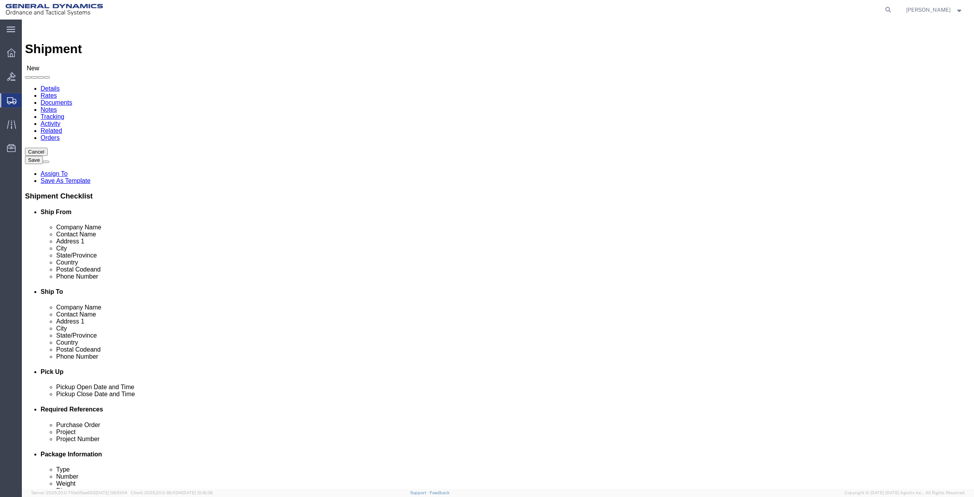
type input "[PERSON_NAME]"
click div "Location Select Select My Profile Location GD-OTS [GEOGRAPHIC_DATA] (Commerce) …"
click input "text"
paste input "[PERSON_NAME]"
type input "[PERSON_NAME]"
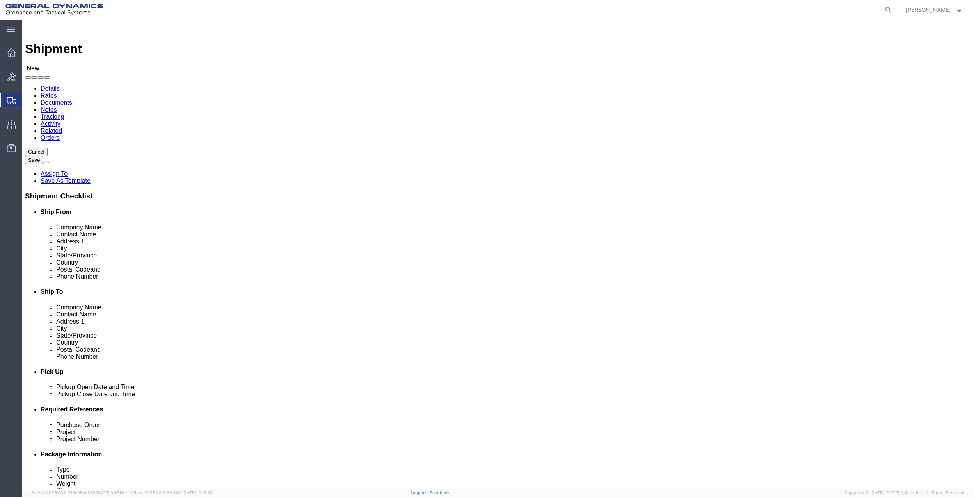
click span
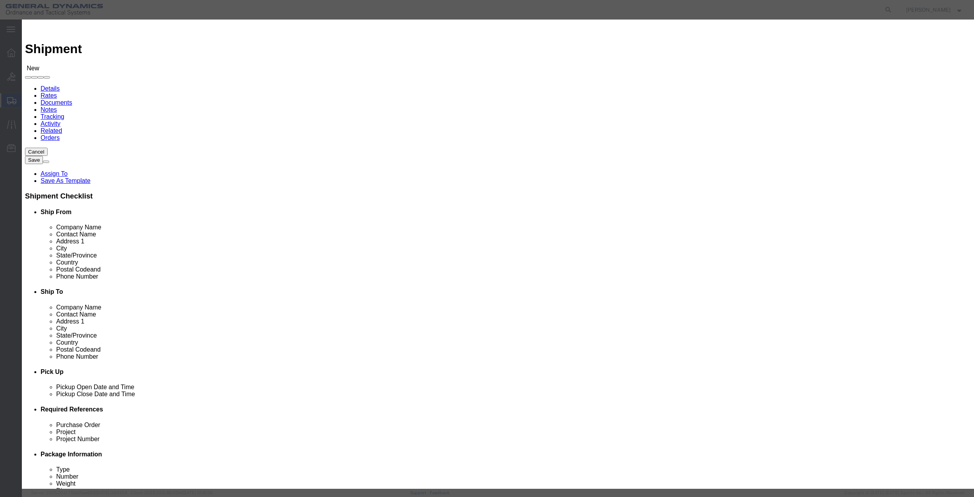
click td
click input "checkbox"
checkbox input "true"
click button "Save"
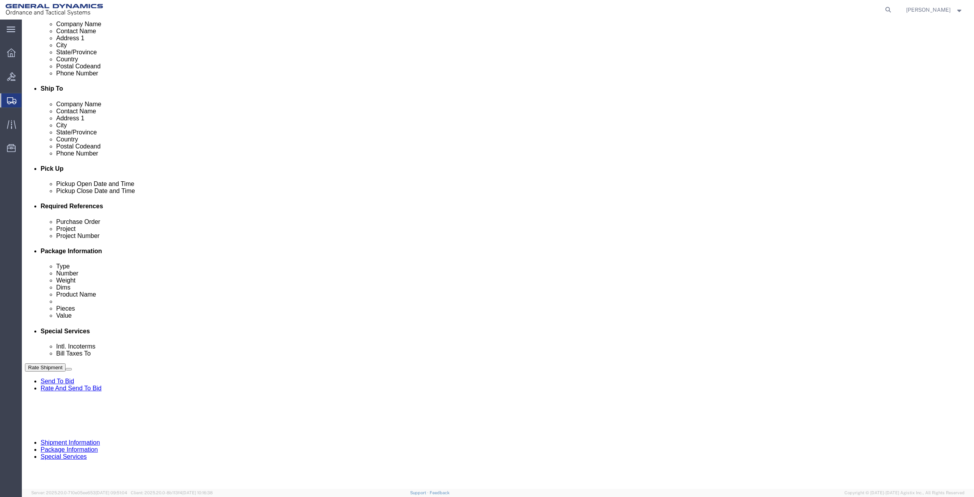
scroll to position [204, 0]
click button "Add reference"
click input "text"
type input "9402"
click input "text"
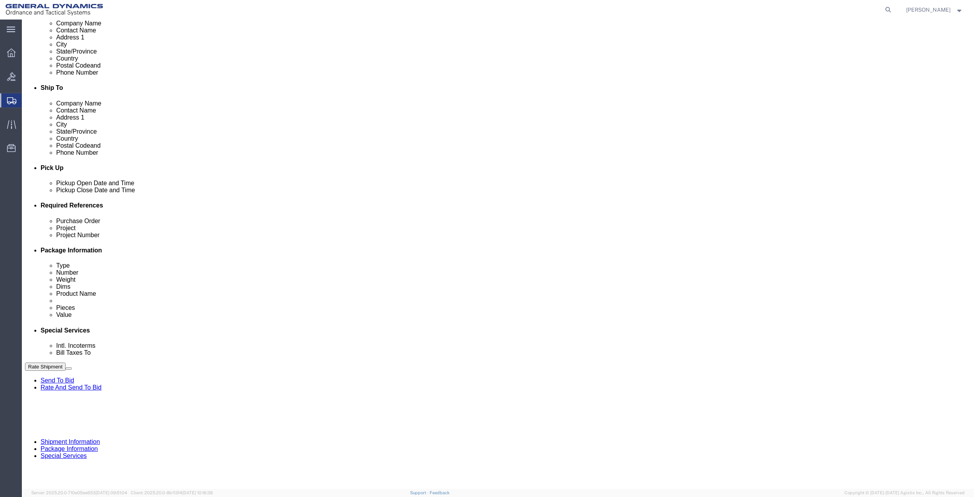
paste input "9402"
type input "9402"
click input "text"
paste input "9402"
type input "9402"
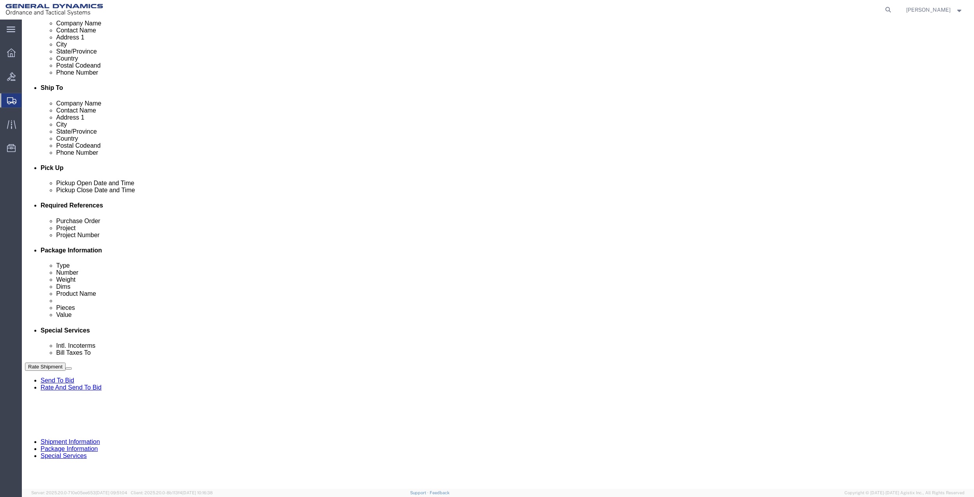
click input "text"
paste input "9402"
type input "9402"
click select "Select Account Type Activity ID Airline Appointment Number ASN Batch Request # …"
select select "DEPT"
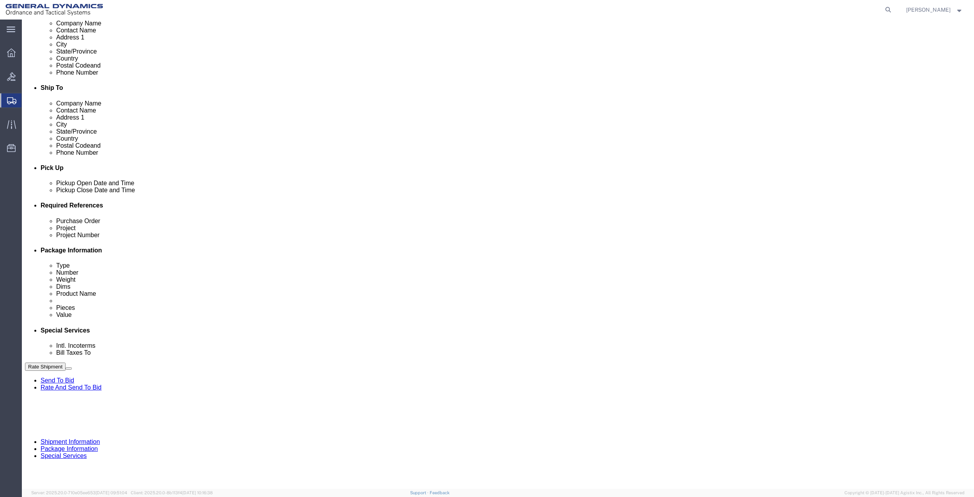
click select "Select Account Type Activity ID Airline Appointment Number ASN Batch Request # …"
click link "Package Information"
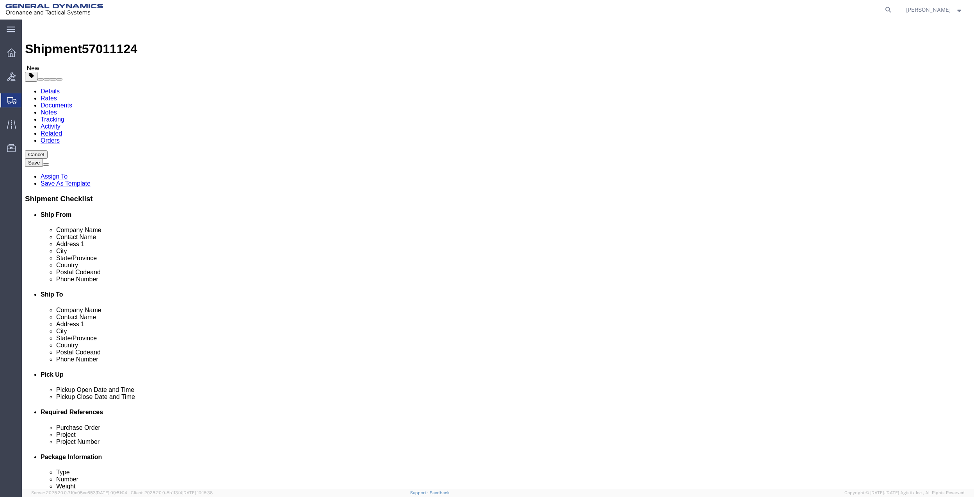
click select "Select Bale(s) Basket(s) Bolt(s) Bottle(s) Buckets Bulk Bundle(s) Can(s) Cardbo…"
select select "ENV"
click select "Select Bale(s) Basket(s) Bolt(s) Bottle(s) Buckets Bulk Bundle(s) Can(s) Cardbo…"
type input "9.50"
type input "12.50"
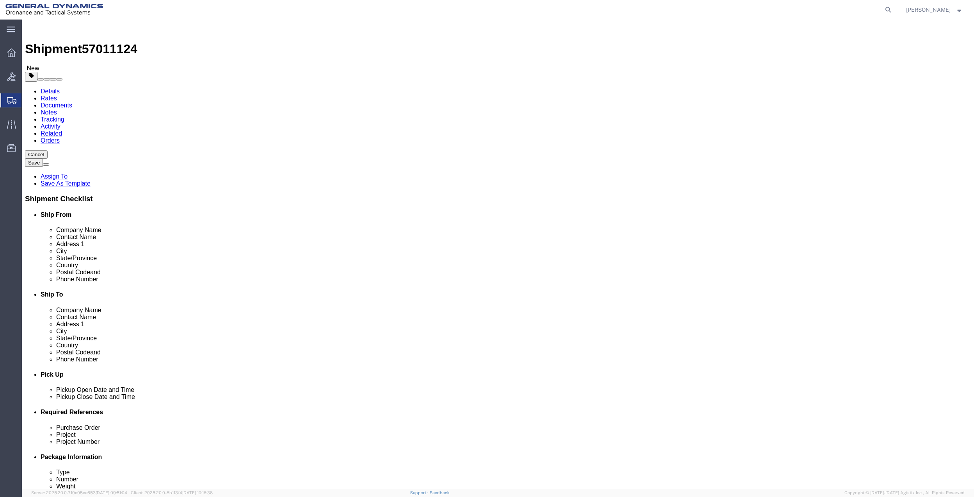
type input "0.25"
type input "1"
click link "Add Content"
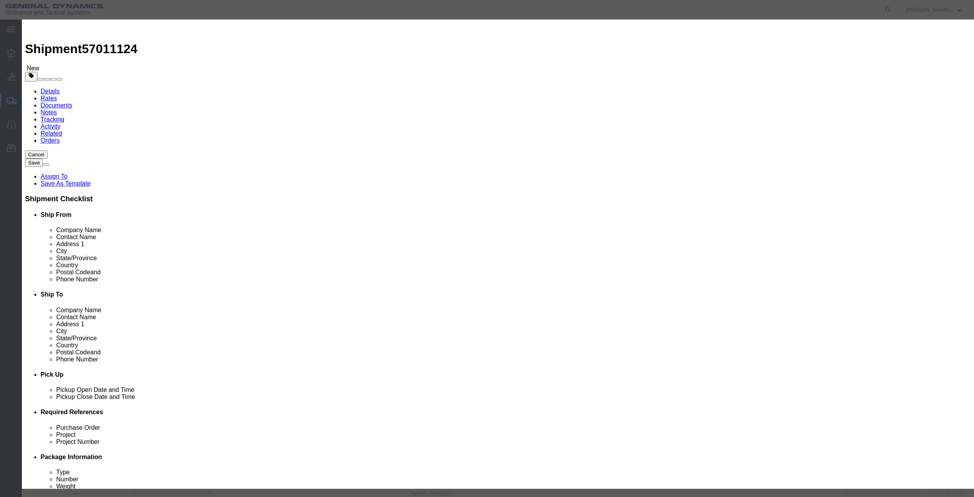
click input "text"
type input "misc"
type input "100"
click input "0"
type input "01"
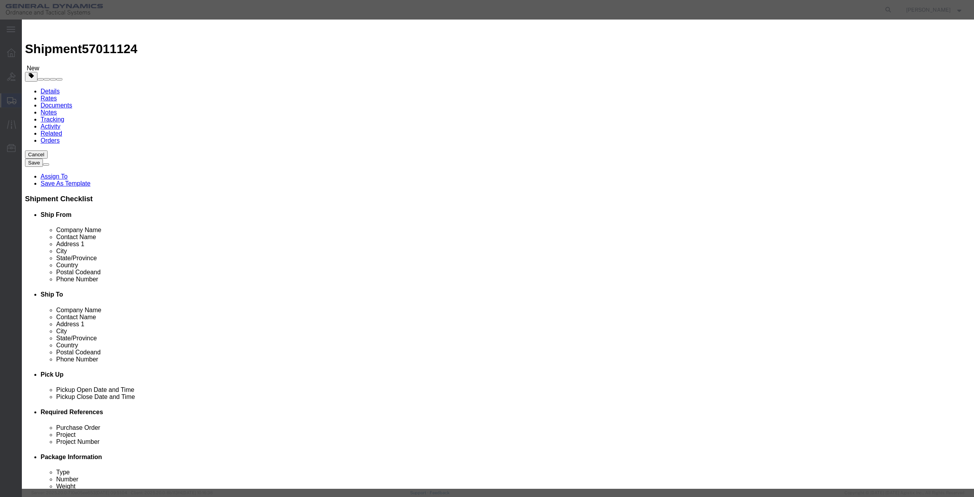
click select "Select 50 55 60 65 70 85 92.5 100 125 175 250 300 400"
select select "70"
click select "Select 50 55 60 65 70 85 92.5 100 125 175 250 300 400"
click button "Save & Close"
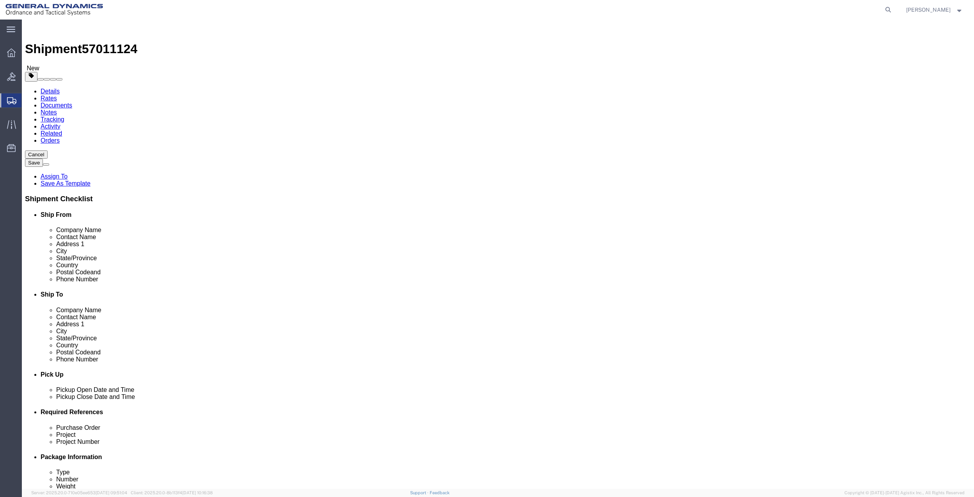
click link "Special Services"
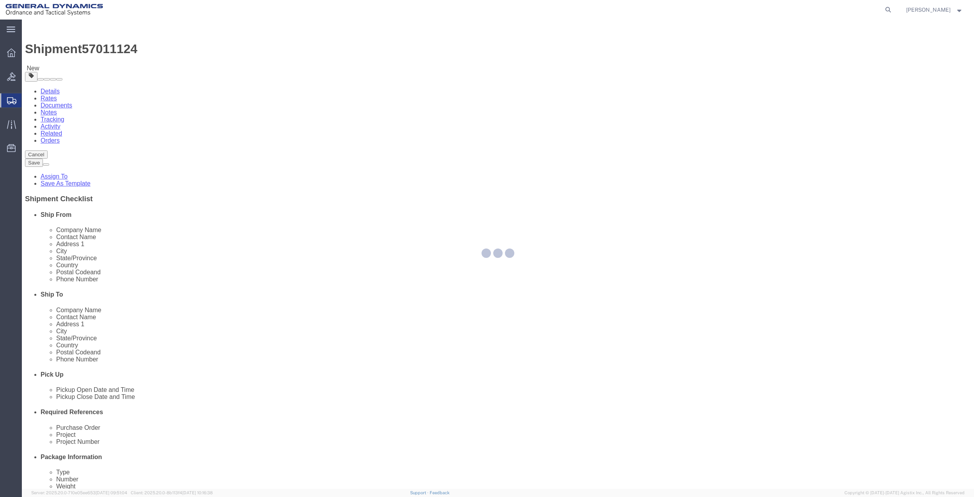
select select
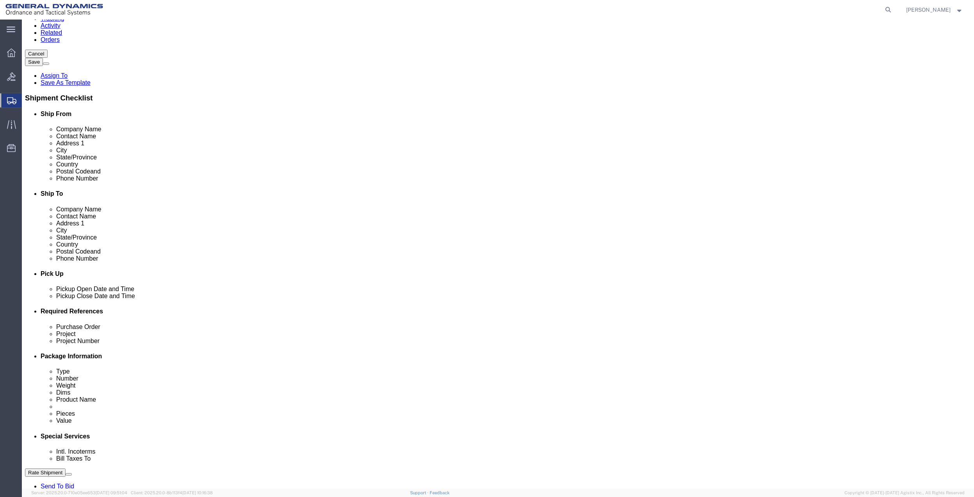
scroll to position [260, 0]
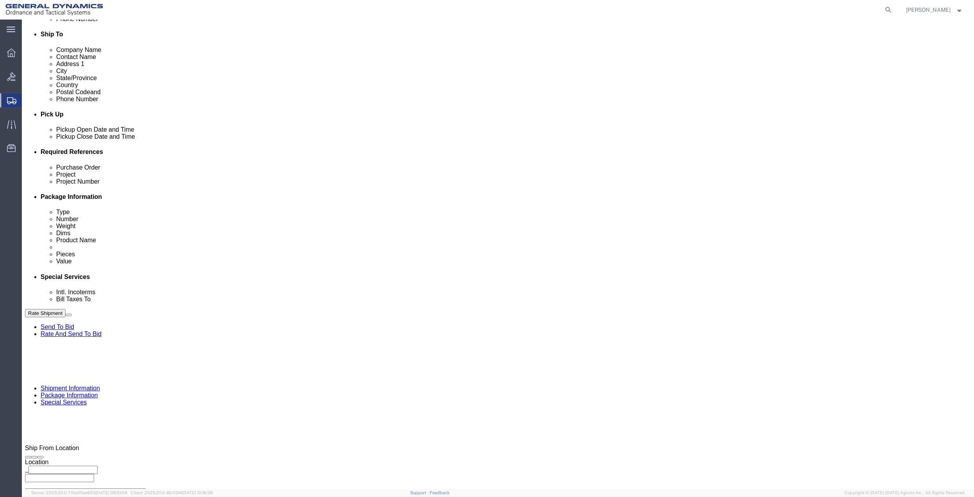
click select "Select Buyer Cost Center Department Operations Number Order Number Sales Person"
select select "DEPARTMENT"
click select "Select Buyer Cost Center Department Operations Number Order Number Sales Person"
click select "Select [GEOGRAPHIC_DATA] [GEOGRAPHIC_DATA] [GEOGRAPHIC_DATA] [GEOGRAPHIC_DATA] …"
select select "1763983"
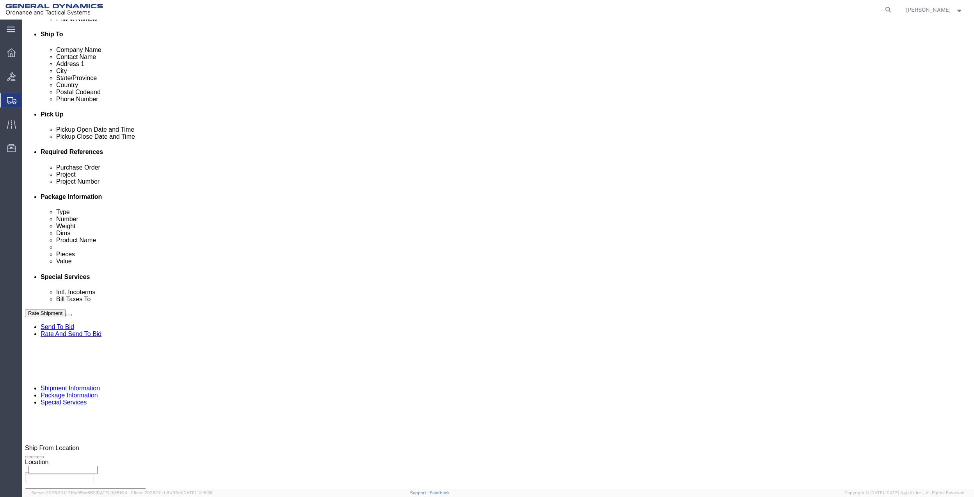
click select "Select [GEOGRAPHIC_DATA] [GEOGRAPHIC_DATA] [GEOGRAPHIC_DATA] [GEOGRAPHIC_DATA] …"
click select "Select 10AFM 10GAG 10GAH 10GFL 10GFO 10GIE 10GIS 30MABS St [PERSON_NAME] Program"
select select "214681"
click select "Select 10AFM 10GAG 10GAH 10GFL 10GFO 10GIE 10GIS 30MABS St [PERSON_NAME] Program"
click input "General Dynamics OTS % Data2Logistics"
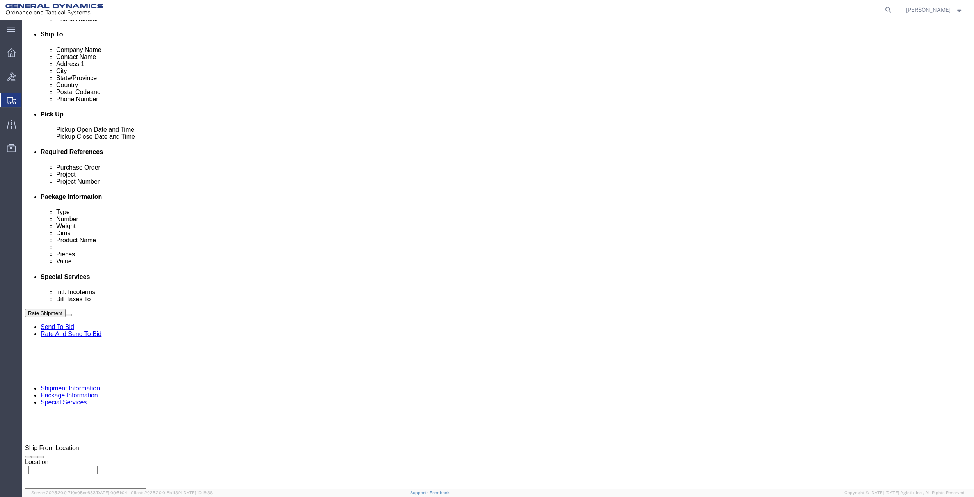
click input "General Dynamics OTS % Data2Logistics"
click p "- GEDOTS %DATA 2 LOGISTICS - (GEDOTS %DATA 2 LOGISTICS) [GEOGRAPHIC_DATA][PERSO…"
type input "GEDOTS %DATA 2 LOGISTICS"
type input "PO BOX 61050"
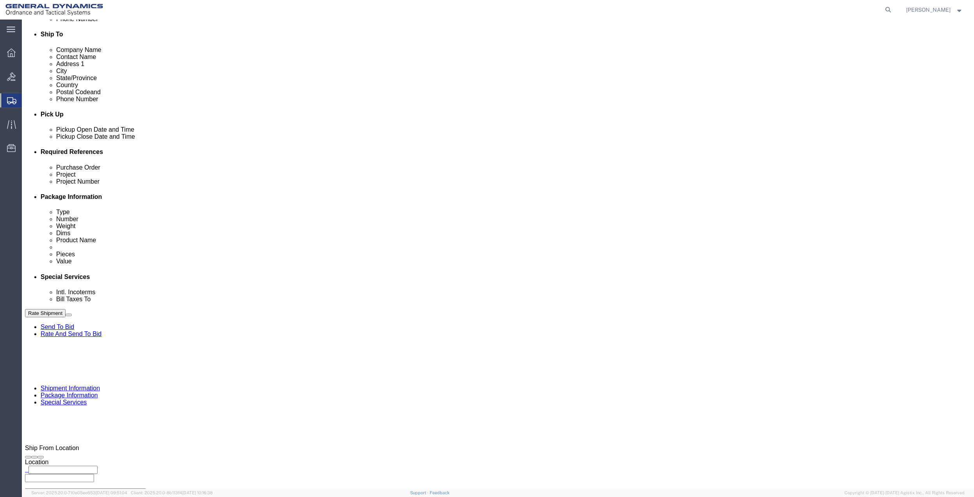
type input "GEDOTS %DATA 2 LOGISTICS"
type input "FORT [PERSON_NAME]"
type input "33906"
select select "FL"
type input "GEDOTS %DATA 2 LOGISTICS"
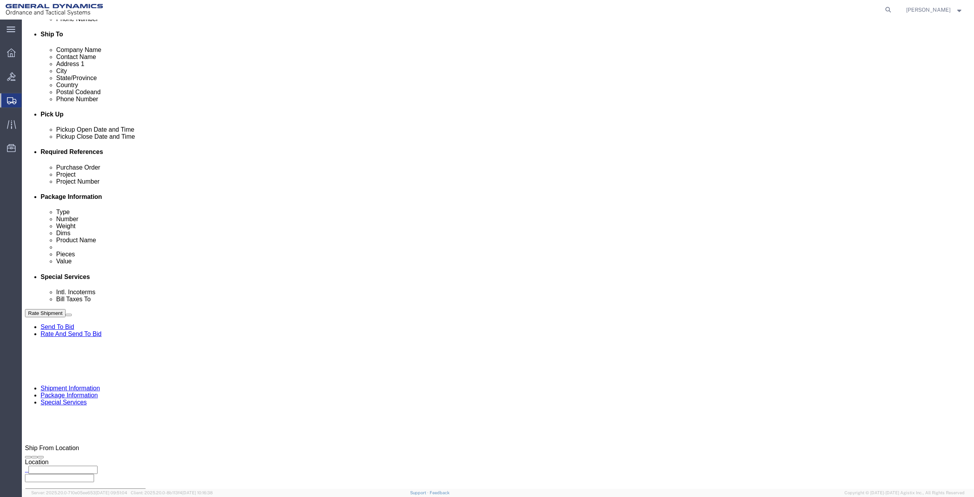
click button "Rate Shipment"
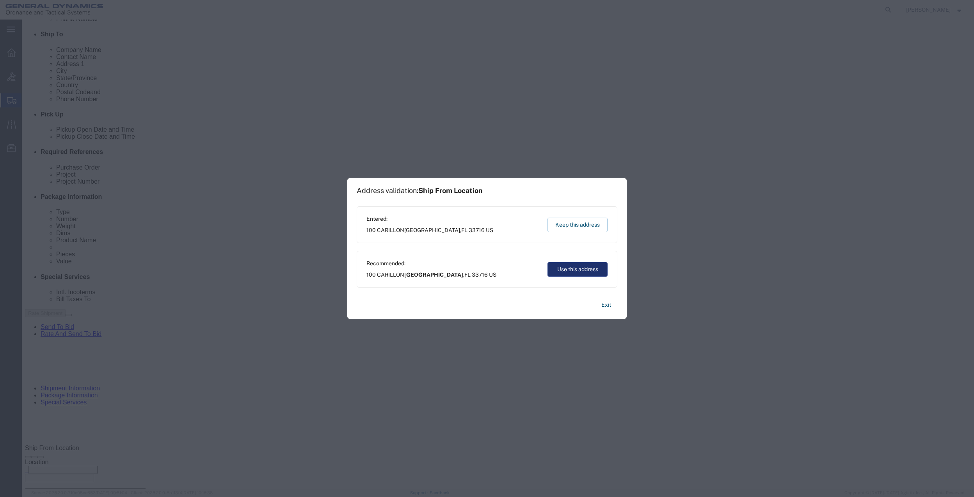
click at [561, 265] on button "Use this address" at bounding box center [578, 269] width 60 height 14
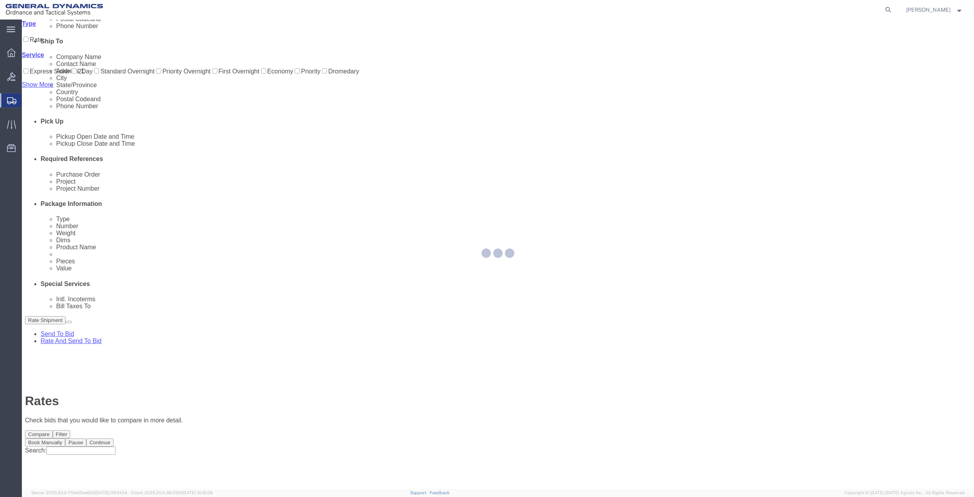
scroll to position [0, 0]
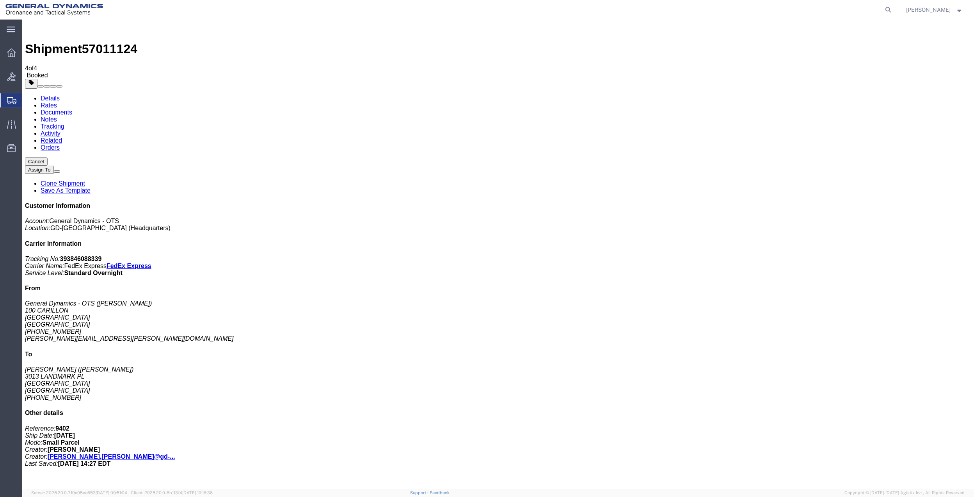
drag, startPoint x: 94, startPoint y: 155, endPoint x: 130, endPoint y: 149, distance: 36.3
